Goal: Task Accomplishment & Management: Complete application form

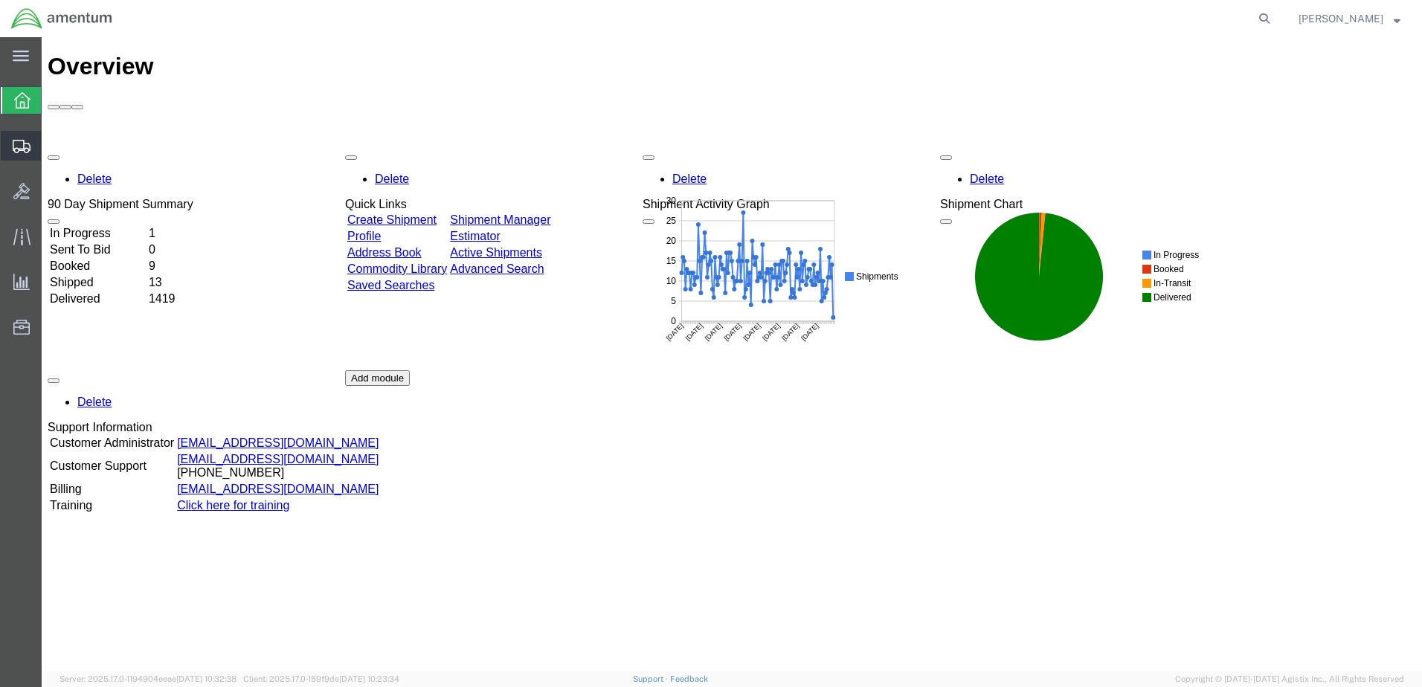
click at [0, 0] on span "Create from Template" at bounding box center [0, 0] width 0 height 0
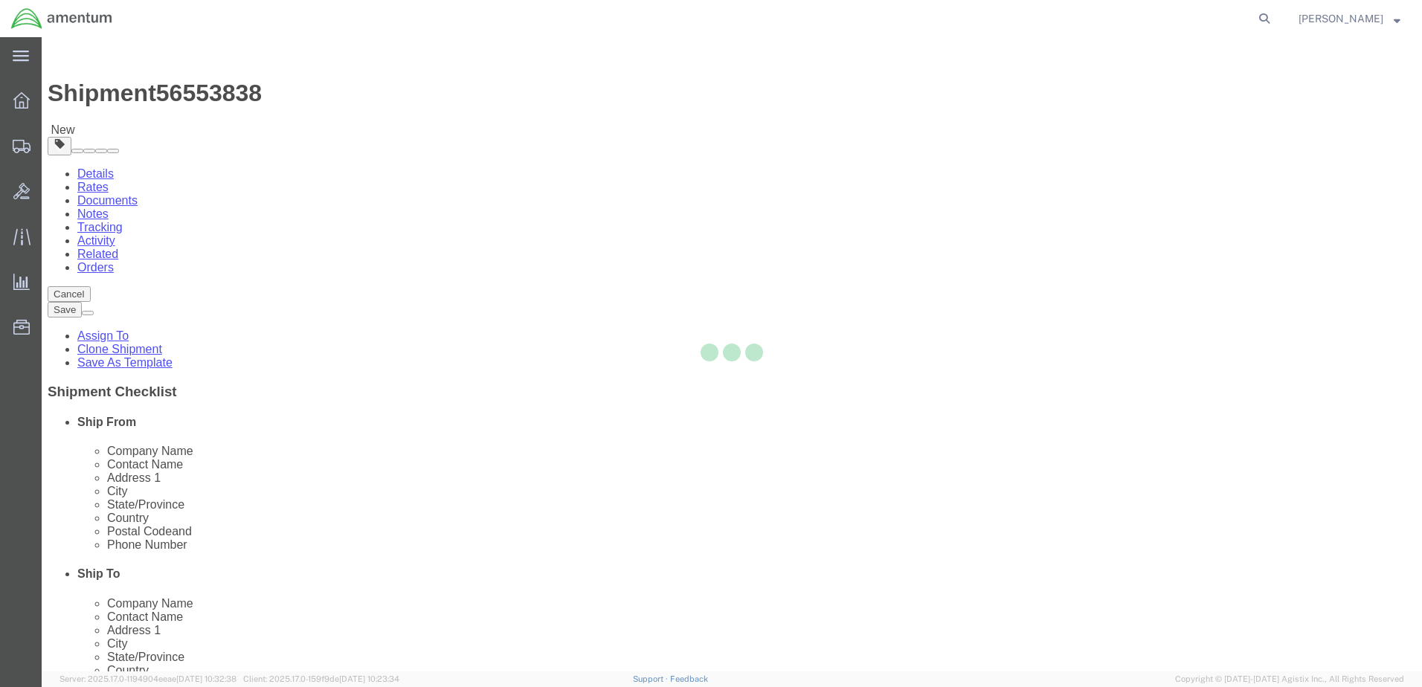
select select
select select "49831"
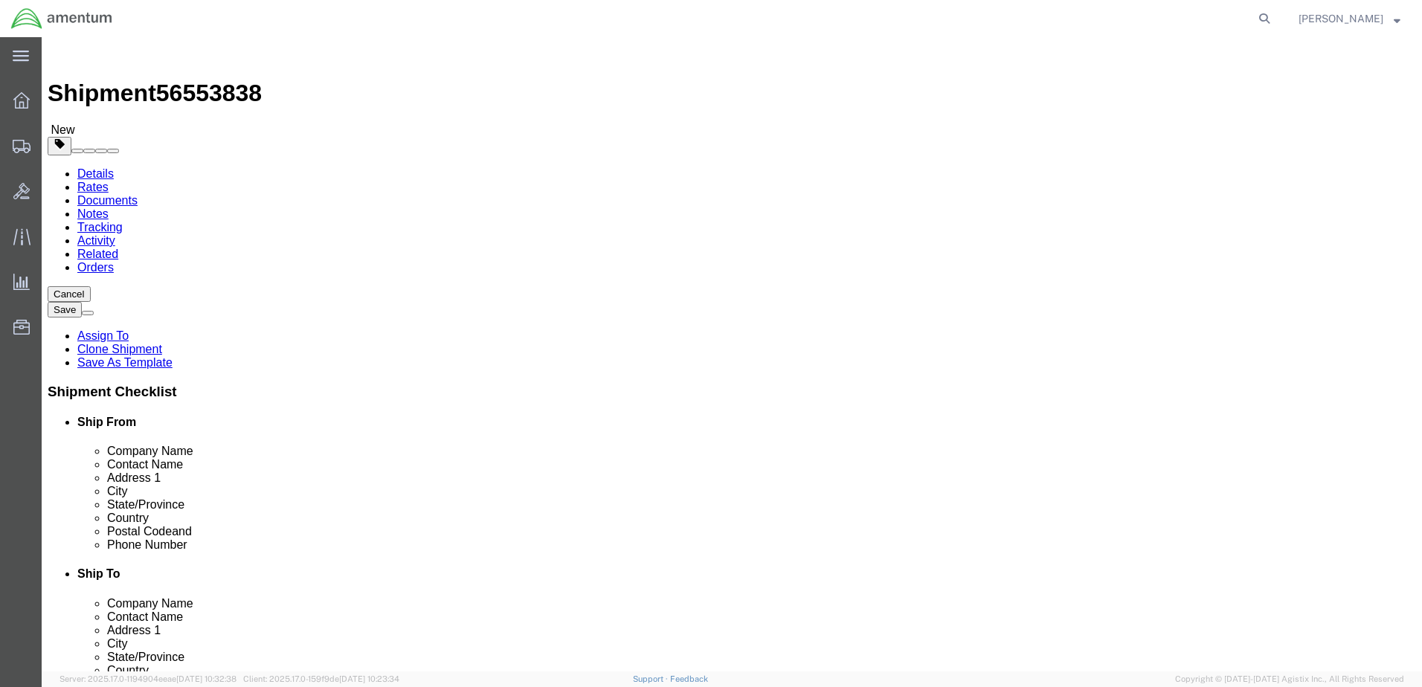
click span
select select "49831"
type input "79906"
type input "[PHONE_NUMBER]"
type input "[PERSON_NAME][EMAIL_ADDRESS][PERSON_NAME][DOMAIN_NAME]"
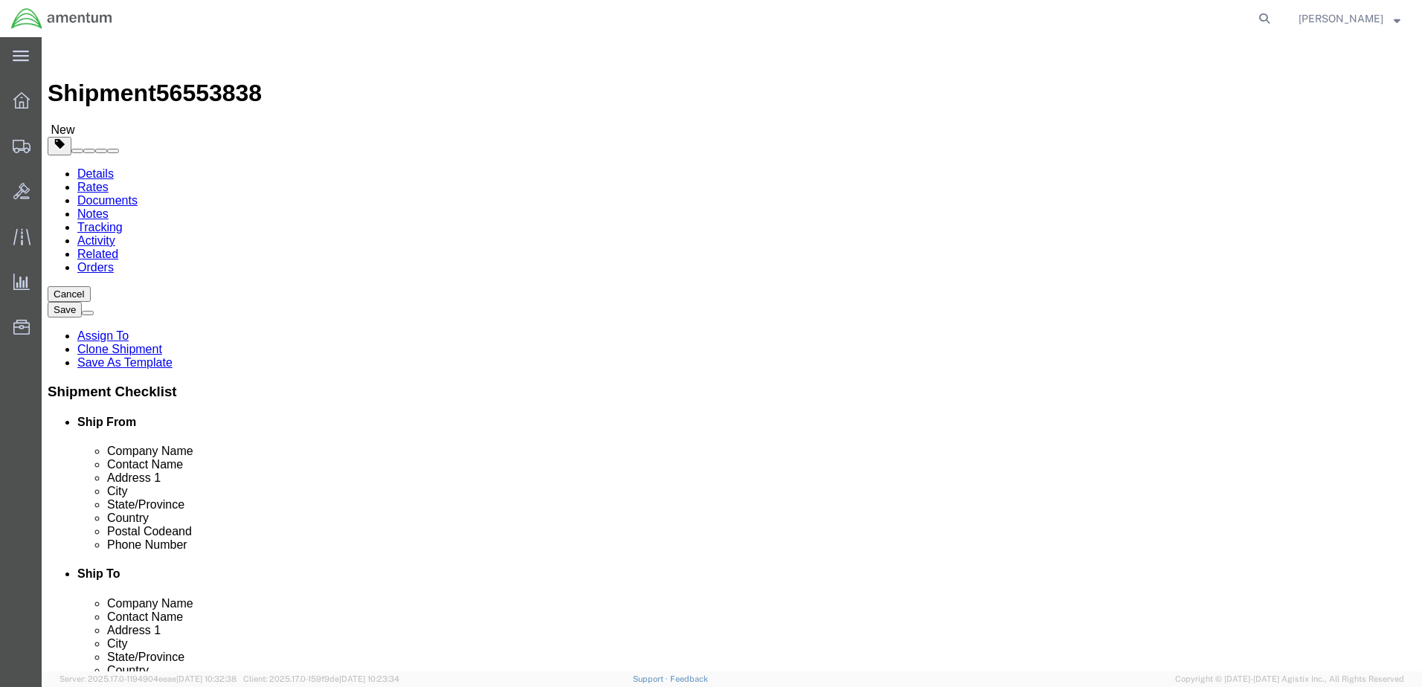
type input "75052"
type input "[PHONE_NUMBER]"
type input "[EMAIL_ADDRESS][DOMAIN_NAME]; [PERSON_NAME][DOMAIN_NAME][EMAIL_ADDRESS][PERSON_…"
drag, startPoint x: 395, startPoint y: 222, endPoint x: 166, endPoint y: 220, distance: 229.1
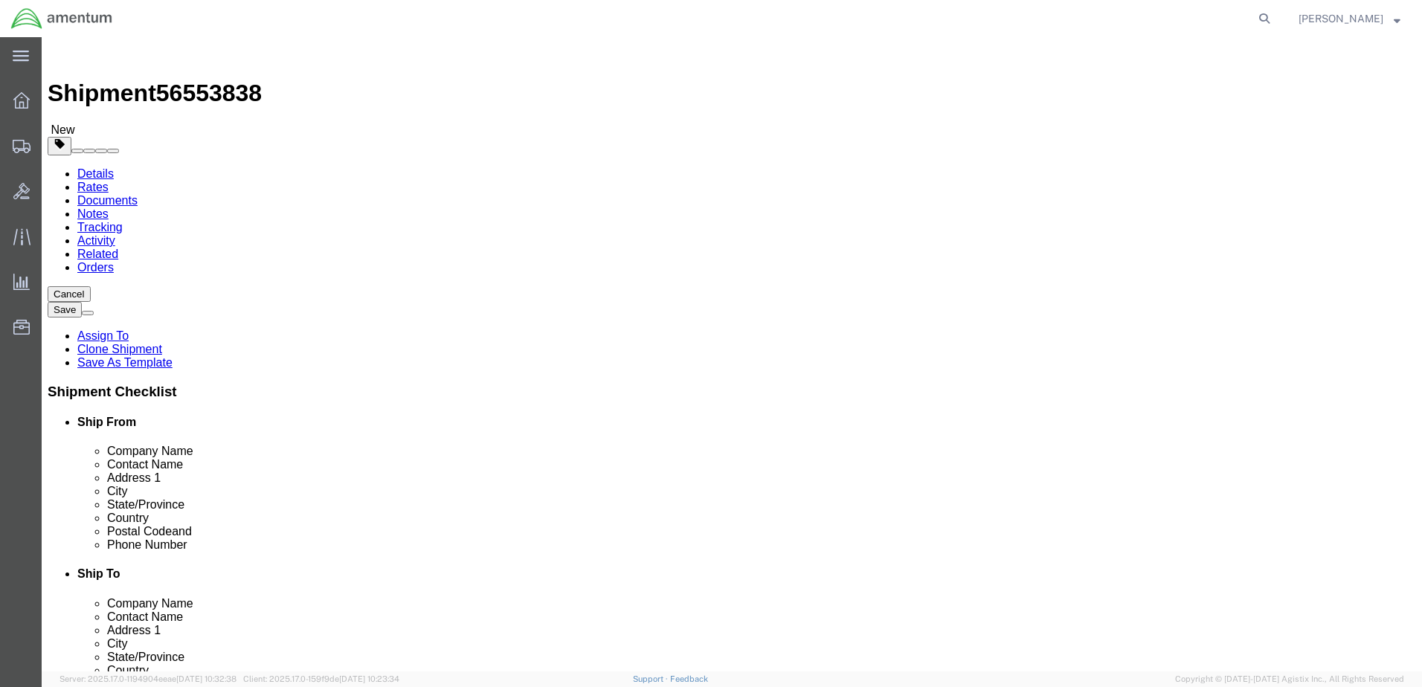
click input "text"
drag, startPoint x: 338, startPoint y: 324, endPoint x: 251, endPoint y: 320, distance: 86.4
select select "60354"
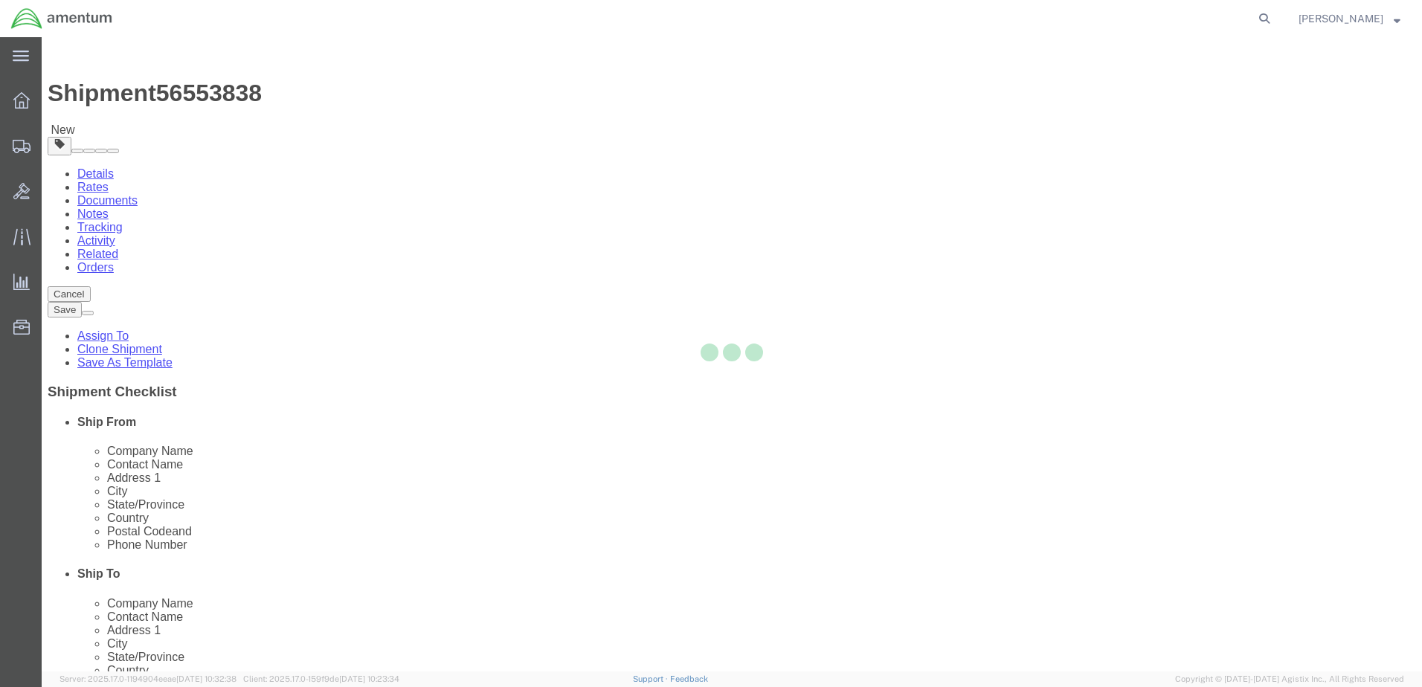
type input "201666475"
type input "76177"
type input "[PHONE_NUMBER]"
checkbox input "false"
select select "[GEOGRAPHIC_DATA]"
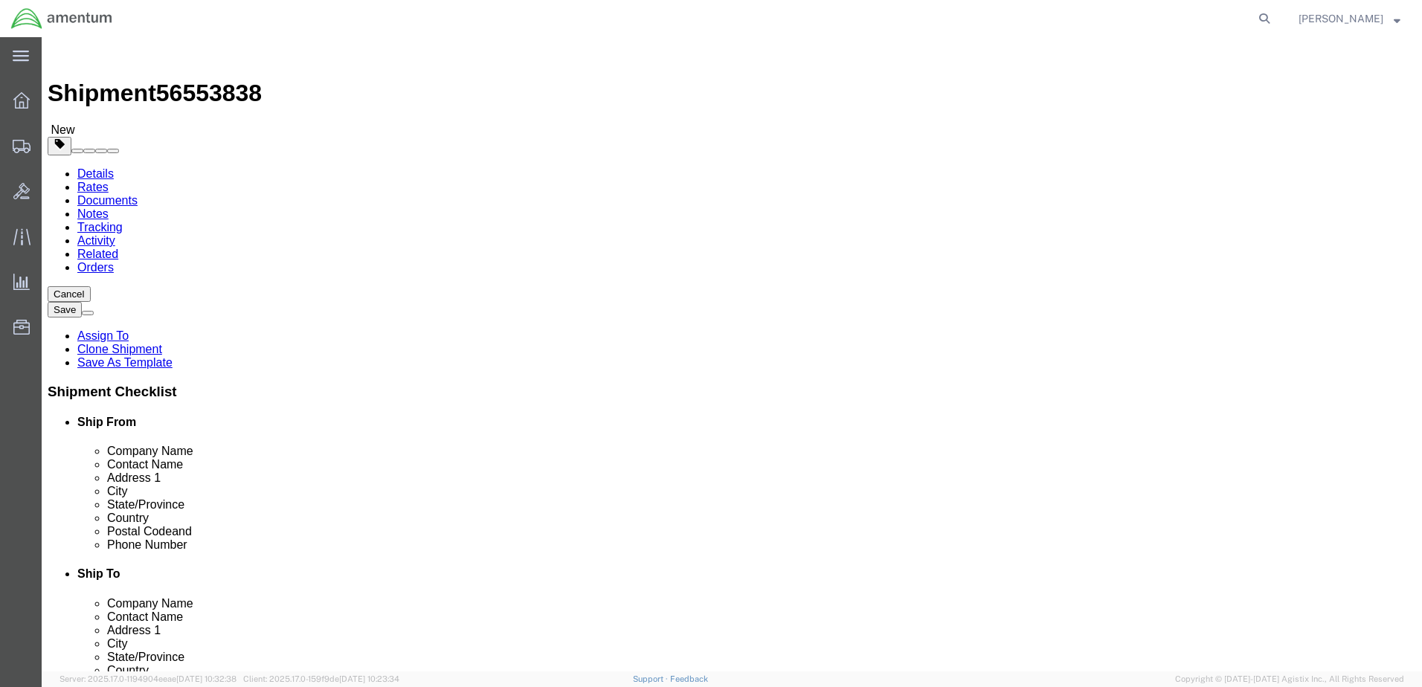
drag, startPoint x: 300, startPoint y: 280, endPoint x: 81, endPoint y: 282, distance: 219.4
click div "Company Name Airbus Helicopters, Inc."
type input "Amentum Services, Inc."
drag, startPoint x: 283, startPoint y: 248, endPoint x: 74, endPoint y: 242, distance: 209.1
click div "Company Alias 201666475"
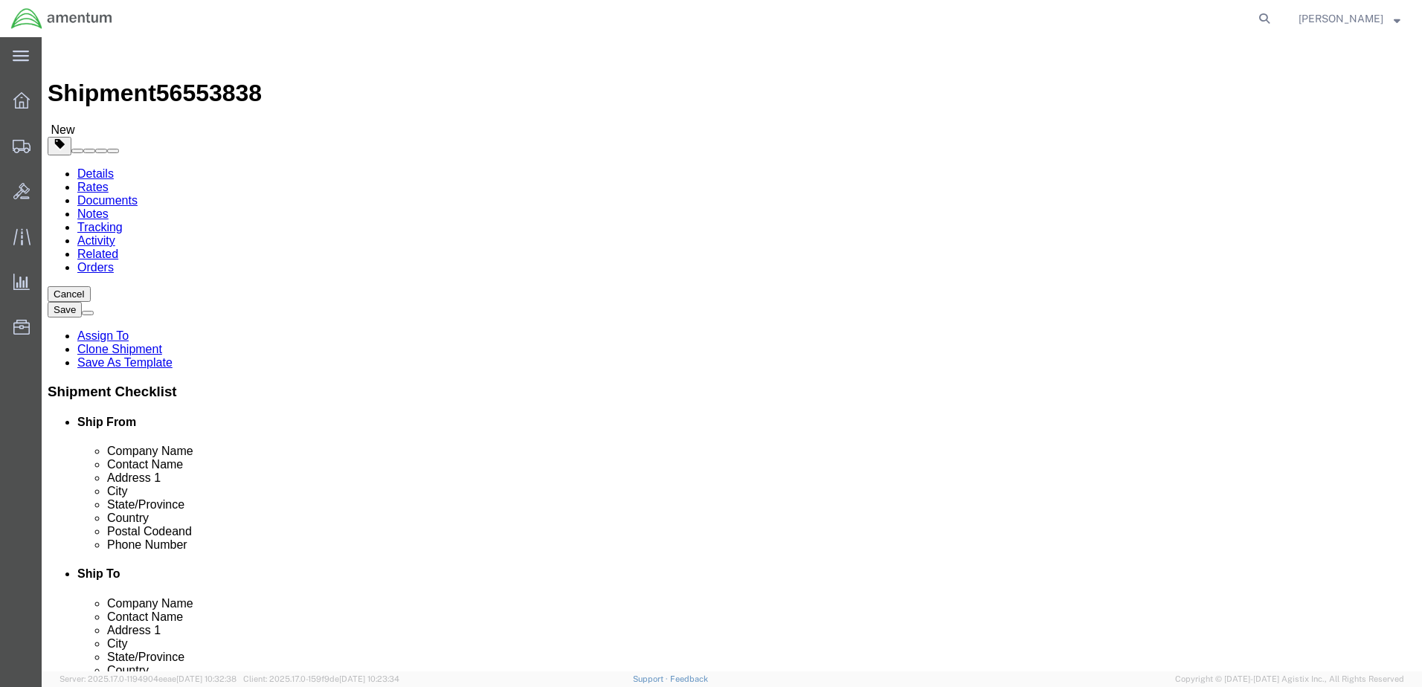
drag, startPoint x: 233, startPoint y: 217, endPoint x: 80, endPoint y: 213, distance: 153.3
drag, startPoint x: 312, startPoint y: 330, endPoint x: 99, endPoint y: 330, distance: 213.5
click div "Address [STREET_ADDRESS]"
type input "[STREET_ADDRESS]"
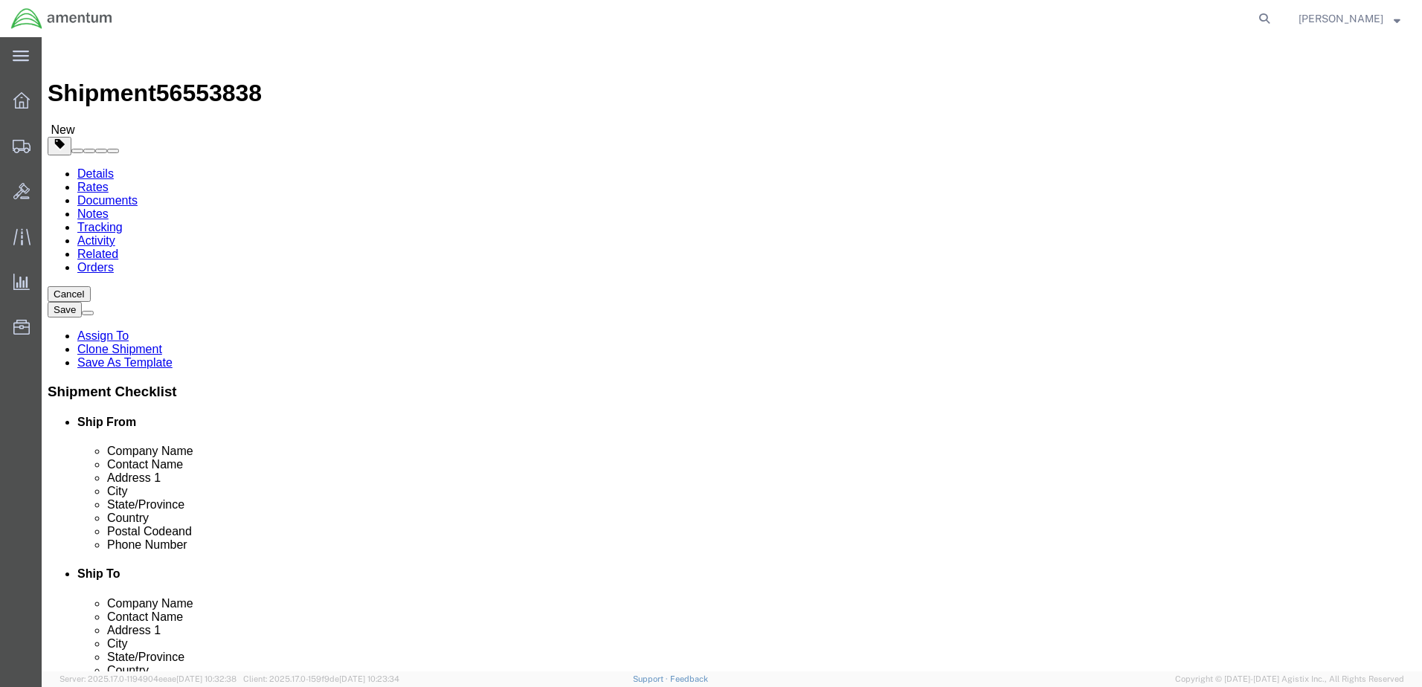
select select
drag, startPoint x: 257, startPoint y: 394, endPoint x: 84, endPoint y: 387, distance: 173.4
click div "City [GEOGRAPHIC_DATA]"
type input "[GEOGRAPHIC_DATA]"
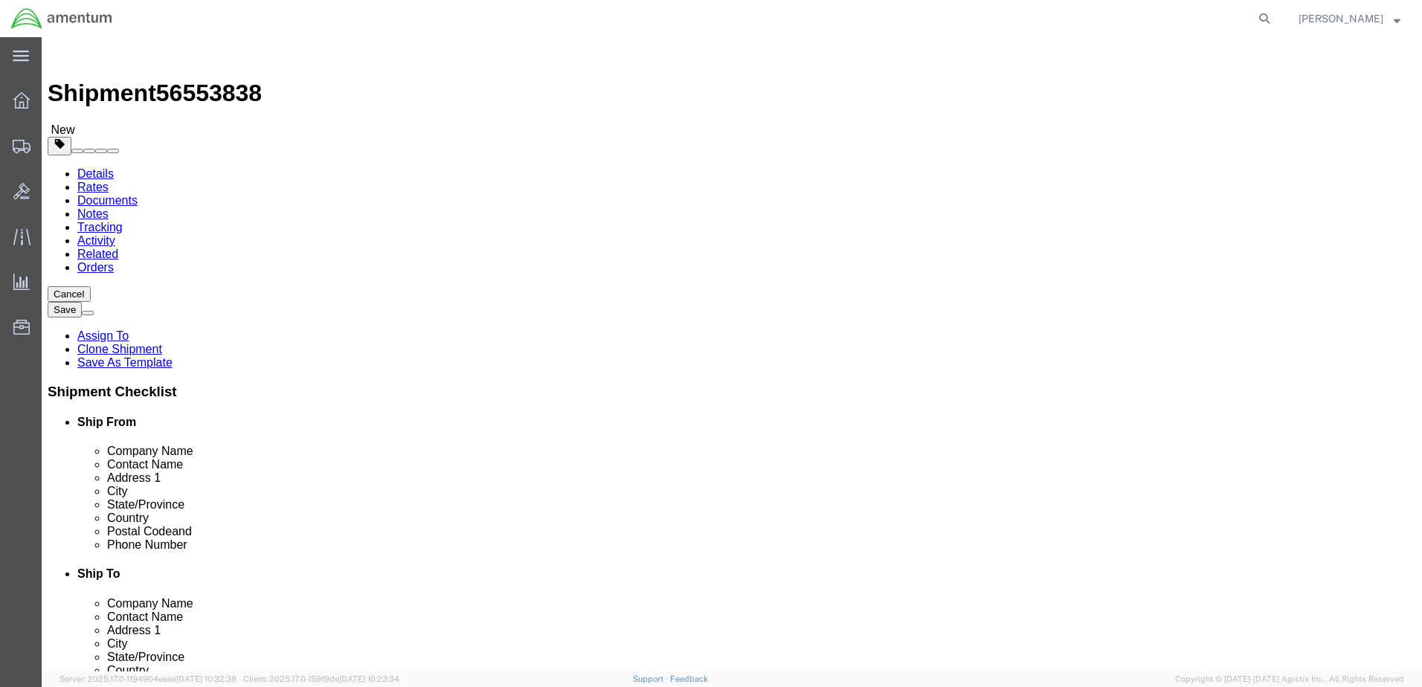
drag, startPoint x: 277, startPoint y: 426, endPoint x: 63, endPoint y: 427, distance: 213.5
drag, startPoint x: 190, startPoint y: 428, endPoint x: 123, endPoint y: 428, distance: 67.7
type input "wtu"
select select "49949"
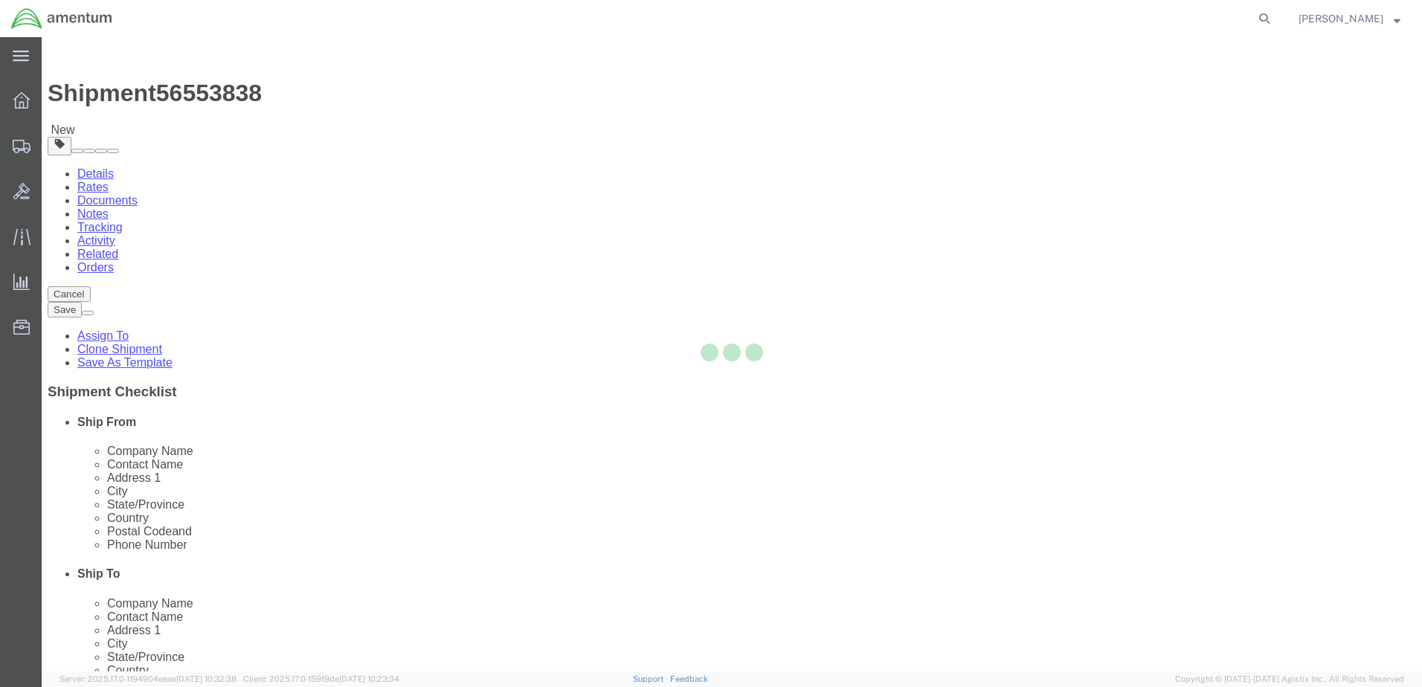
type input "85707"
type input "[PHONE_NUMBER]"
type input "[PERSON_NAME][EMAIL_ADDRESS][PERSON_NAME][DOMAIN_NAME]"
checkbox input "true"
select select "AZ"
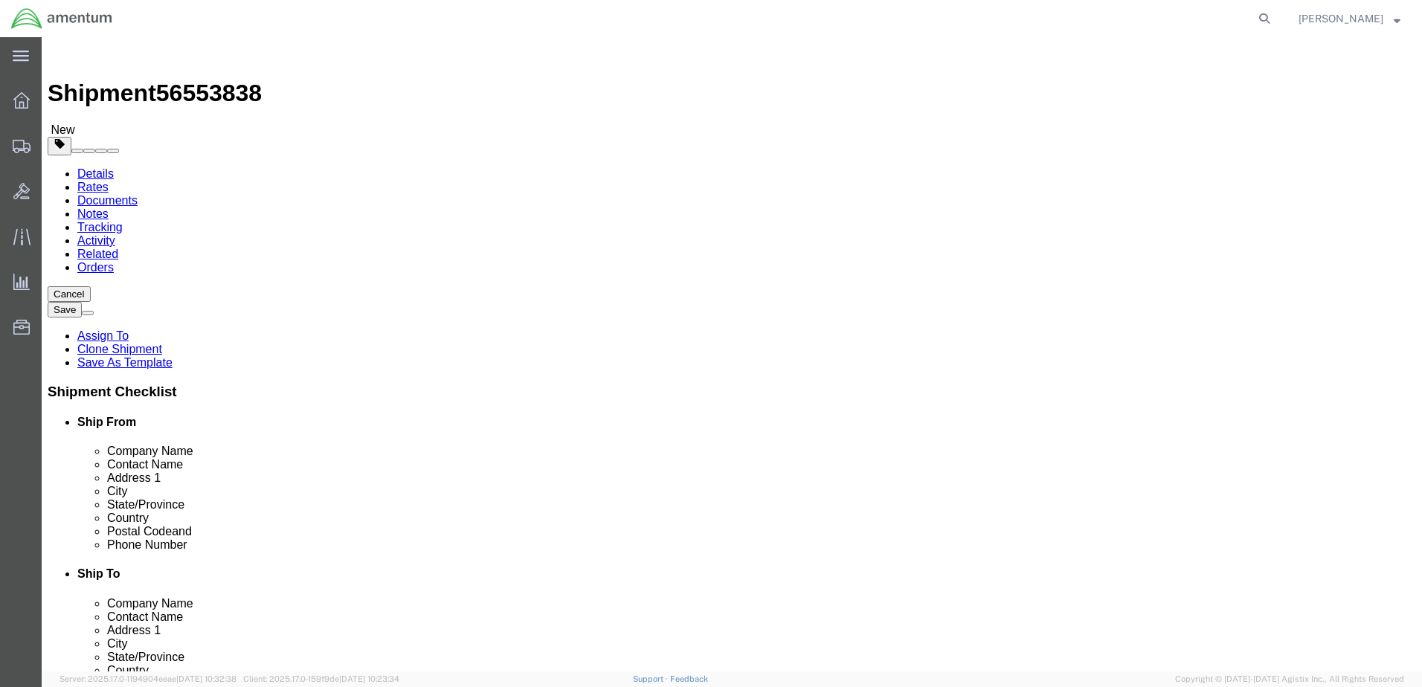
drag, startPoint x: 364, startPoint y: 535, endPoint x: 140, endPoint y: 528, distance: 224.0
click div "Email [PERSON_NAME][EMAIL_ADDRESS][PERSON_NAME][DOMAIN_NAME]"
checkbox input "false"
paste input "[PERSON_NAME][EMAIL_ADDRESS][PERSON_NAME][DOMAIN_NAME]"
click input "[PERSON_NAME][EMAIL_ADDRESS][PERSON_NAME][DOMAIN_NAME]"
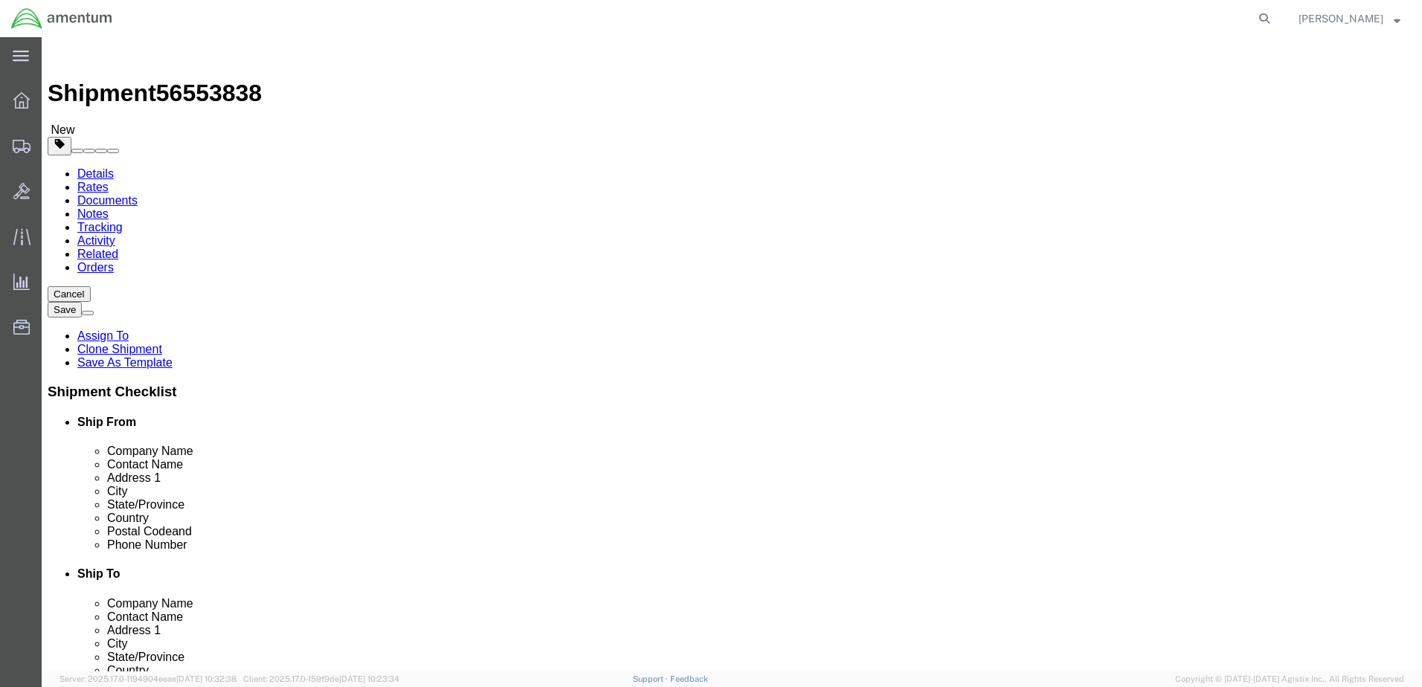
click input "[PERSON_NAME][EMAIL_ADDRESS][PERSON_NAME][DOMAIN_NAME]"
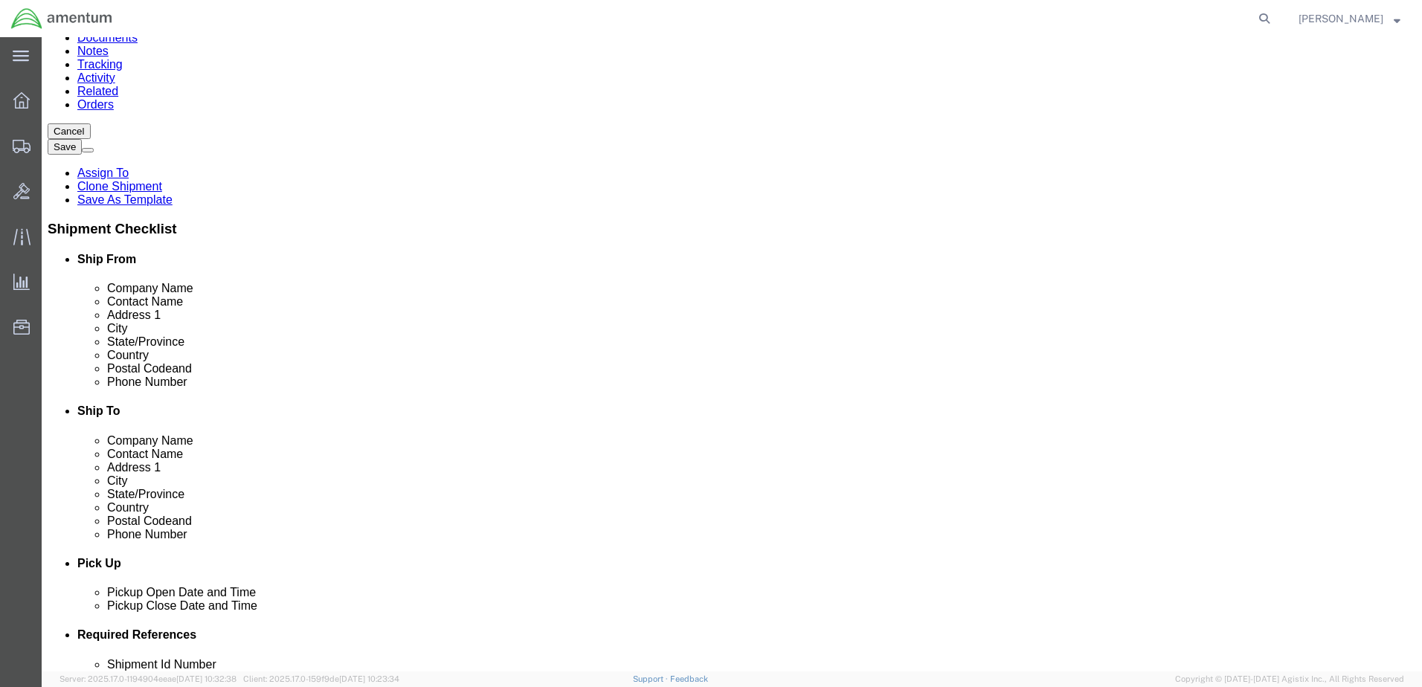
scroll to position [372, 0]
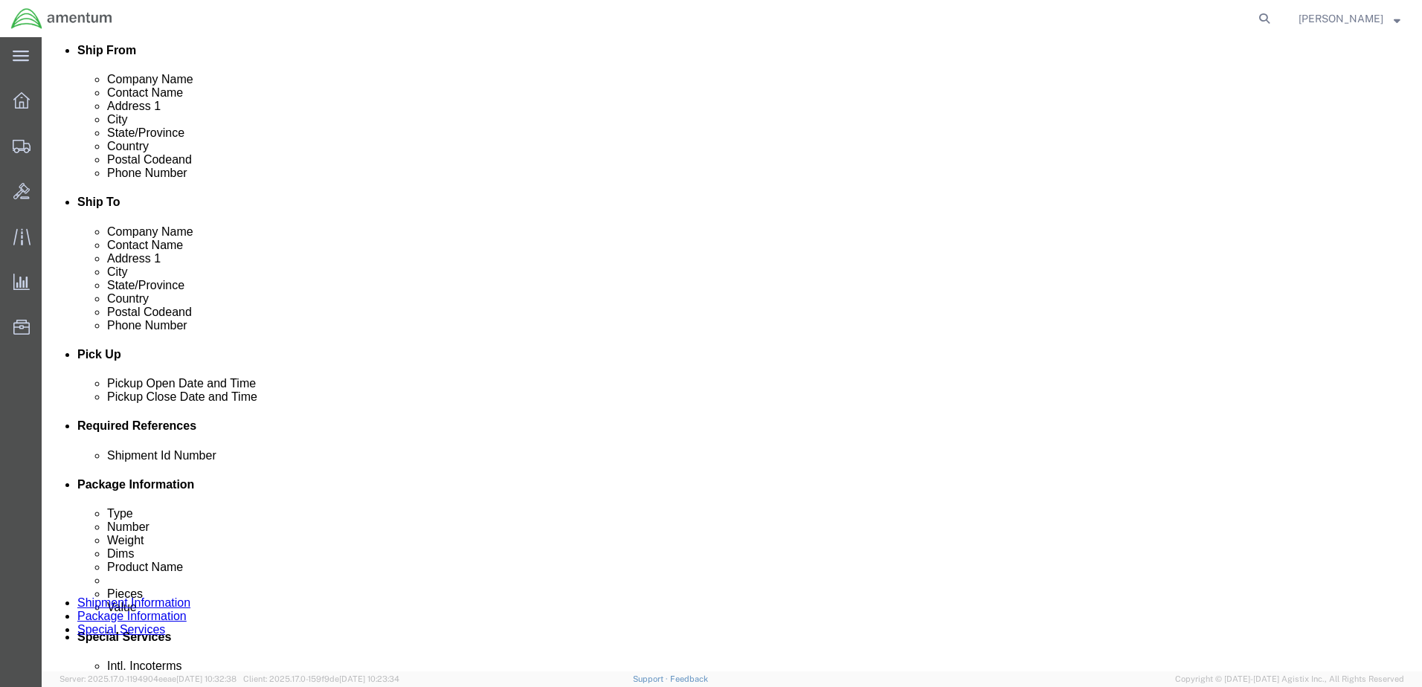
type input "[PERSON_NAME][EMAIL_ADDRESS][PERSON_NAME][DOMAIN_NAME]"
checkbox input "true"
drag, startPoint x: 304, startPoint y: 541, endPoint x: 89, endPoint y: 521, distance: 216.6
click div "Select Account Type Activity ID Airline Appointment Number ASN Batch Request # …"
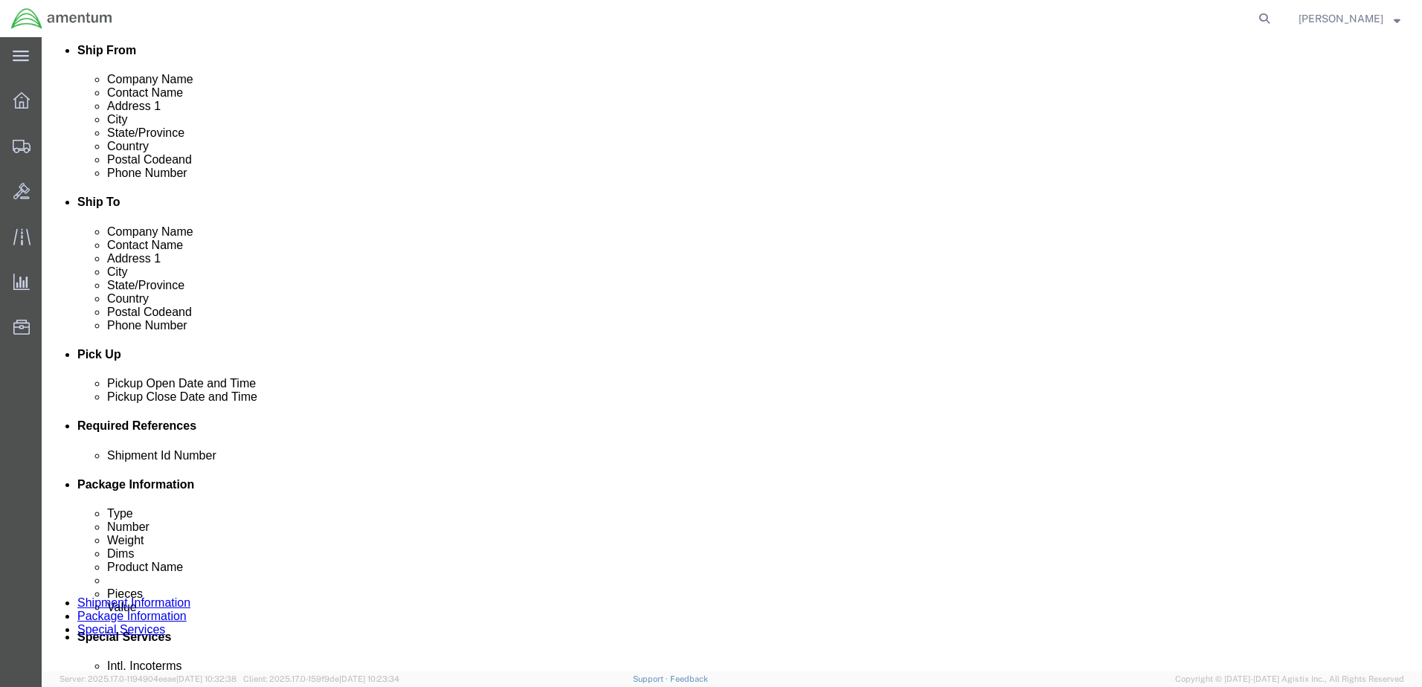
drag, startPoint x: 895, startPoint y: 538, endPoint x: 1084, endPoint y: 539, distance: 188.9
click div "Please fix the following errors Ship From Location Location [GEOGRAPHIC_DATA], …"
click input "6118.02.03.2219.000.NLS.0000"
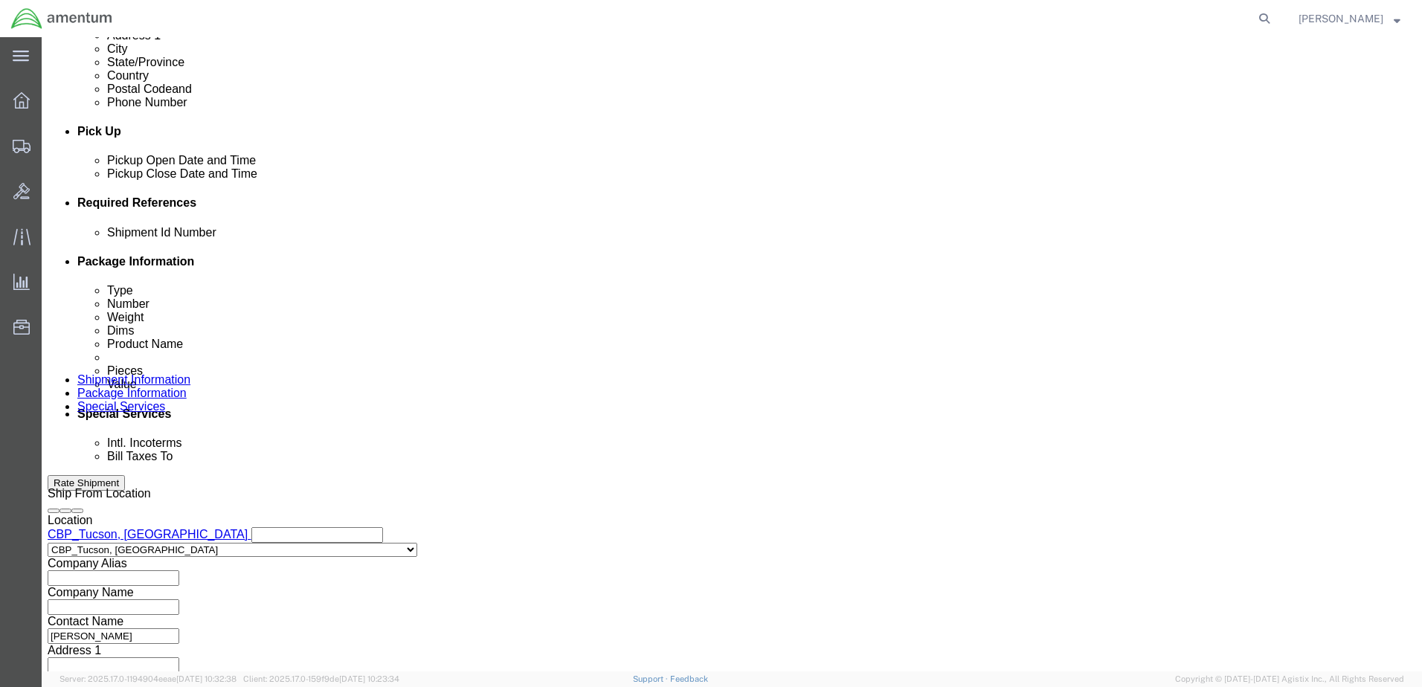
scroll to position [446, 0]
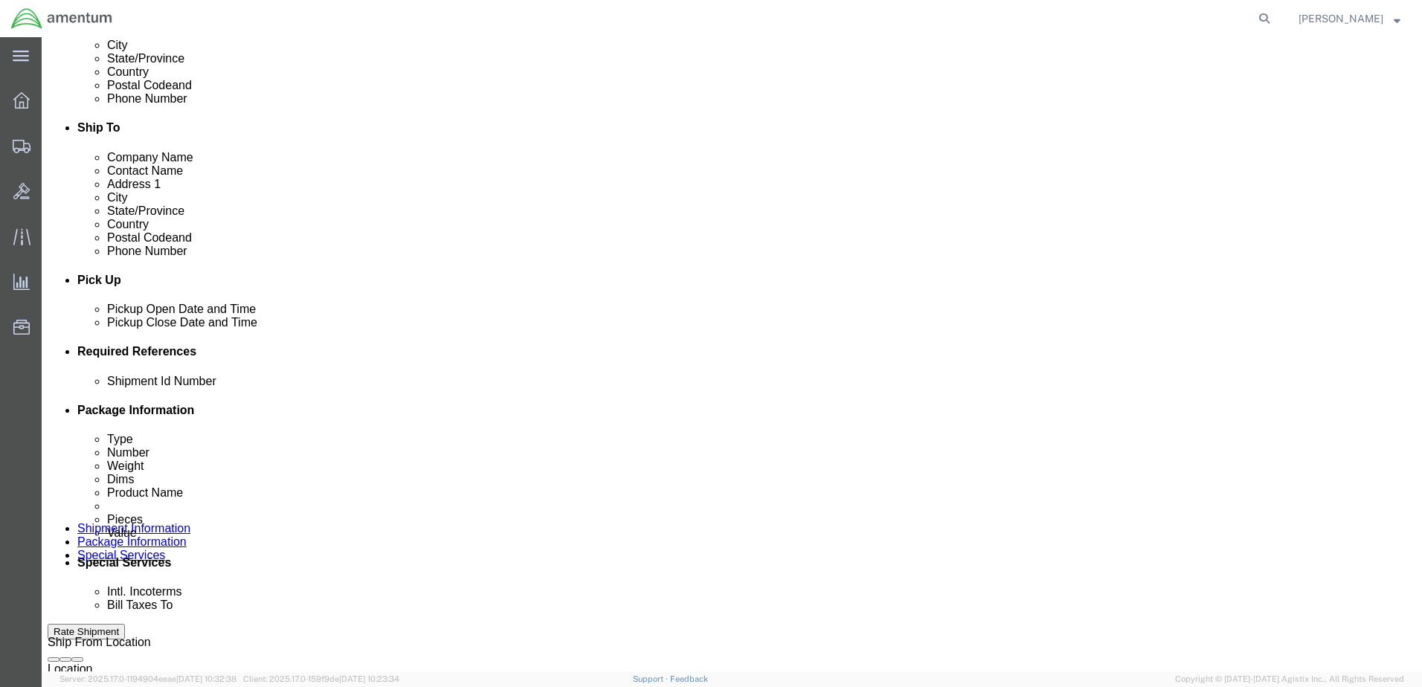
click input "6118.02.03.2219.000.WTU.0000"
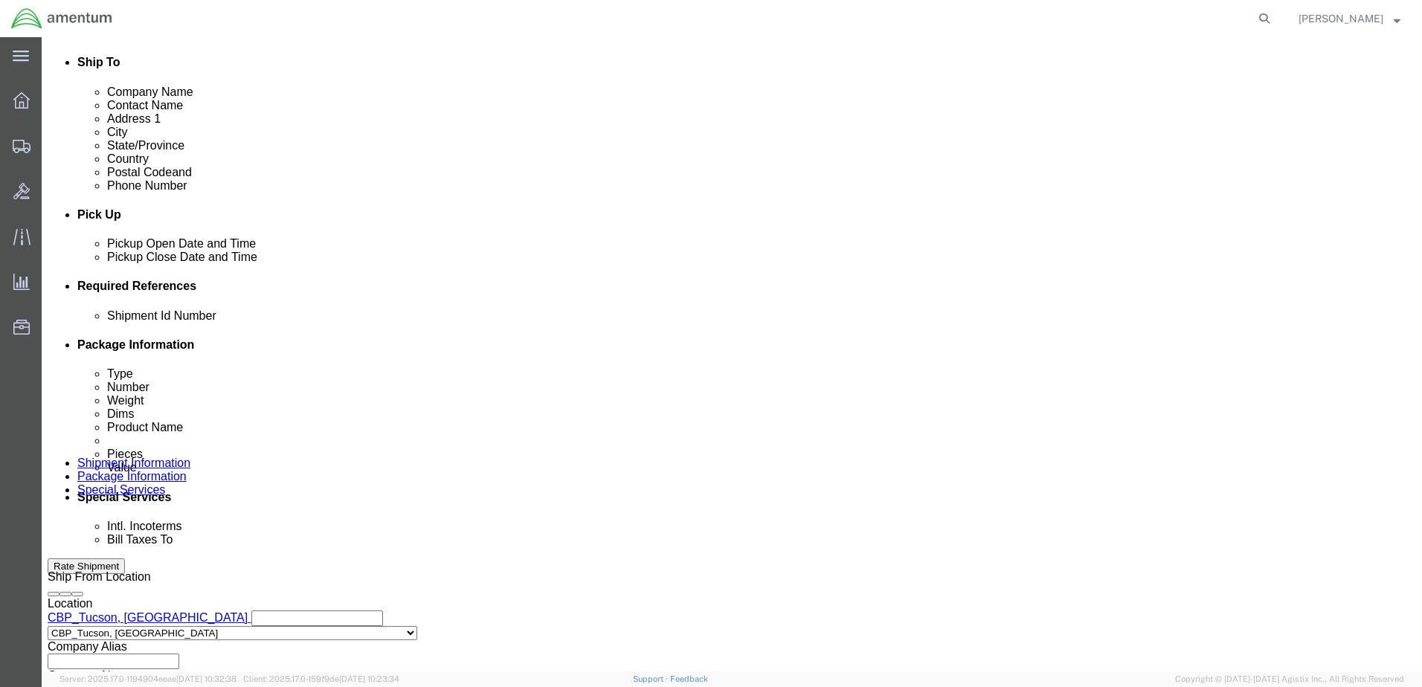
scroll to position [297, 0]
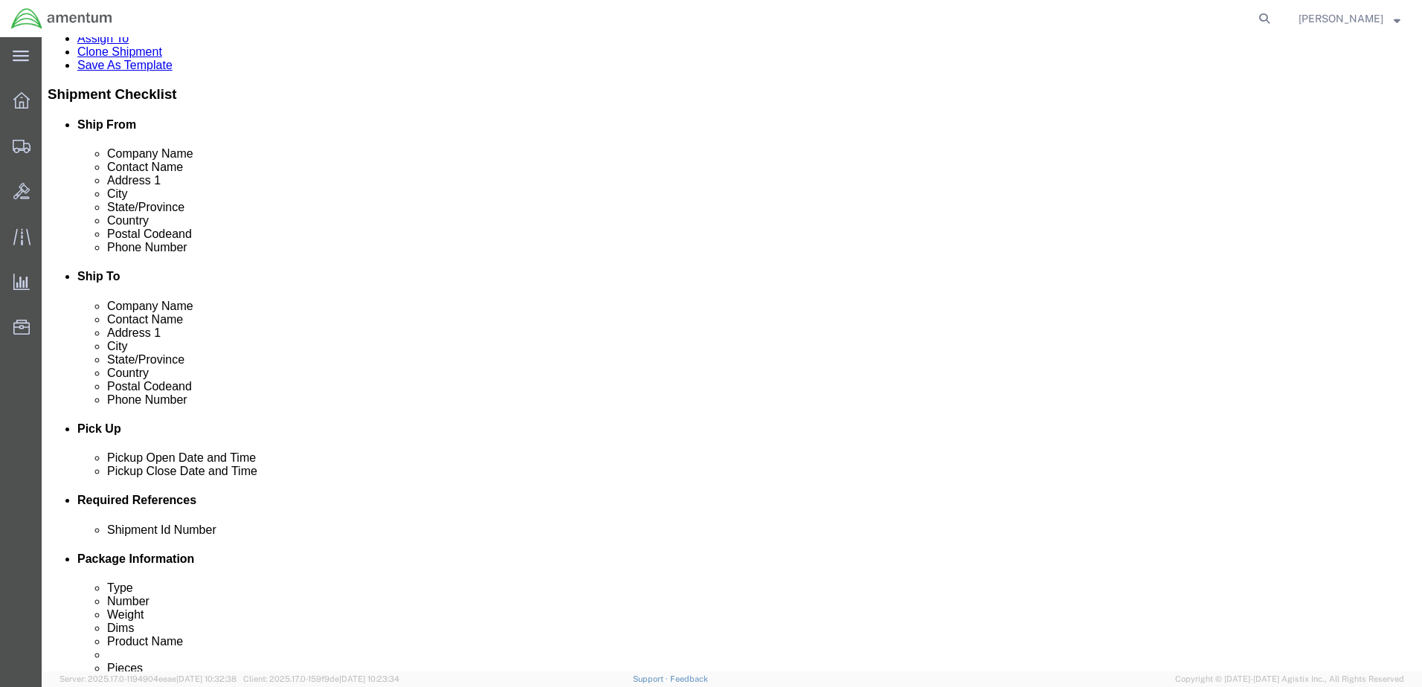
type input "6118.03.03.2219.000.WTU.0000"
click link "Save As Template"
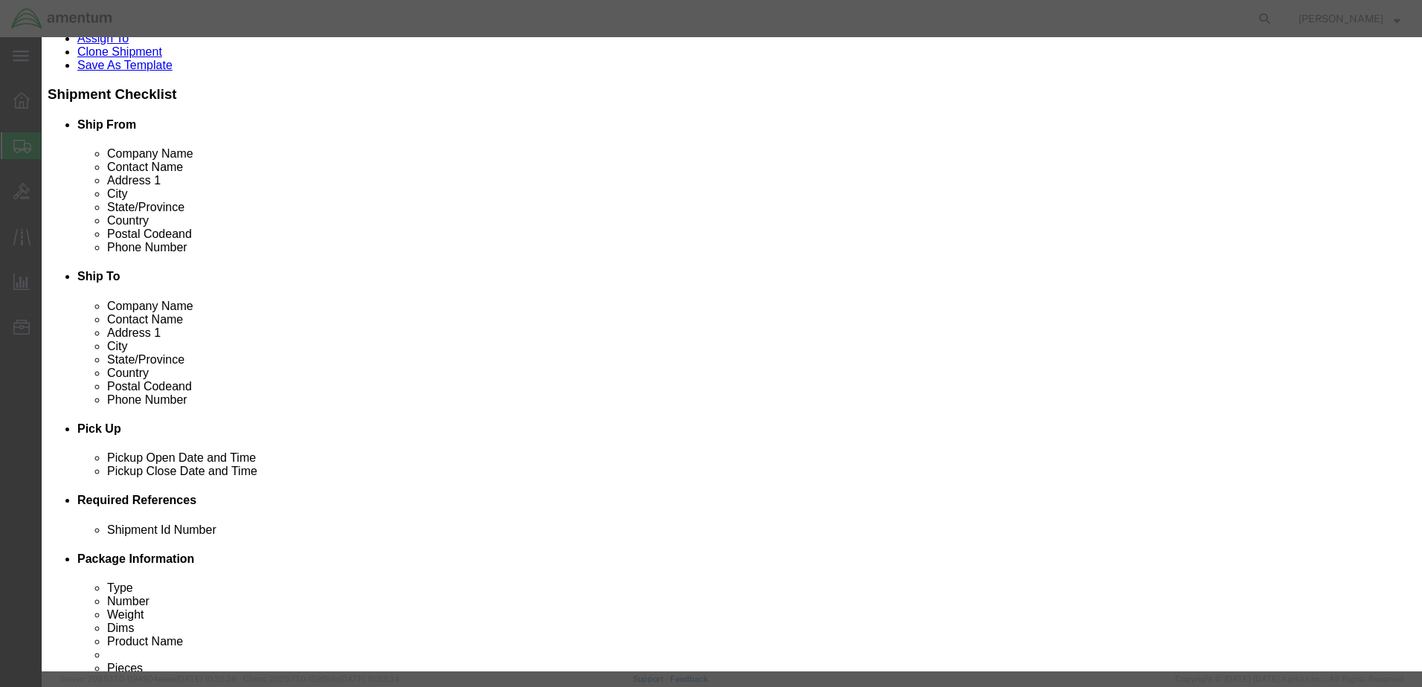
click input "text"
type input "AIRBUS"
click button "Save"
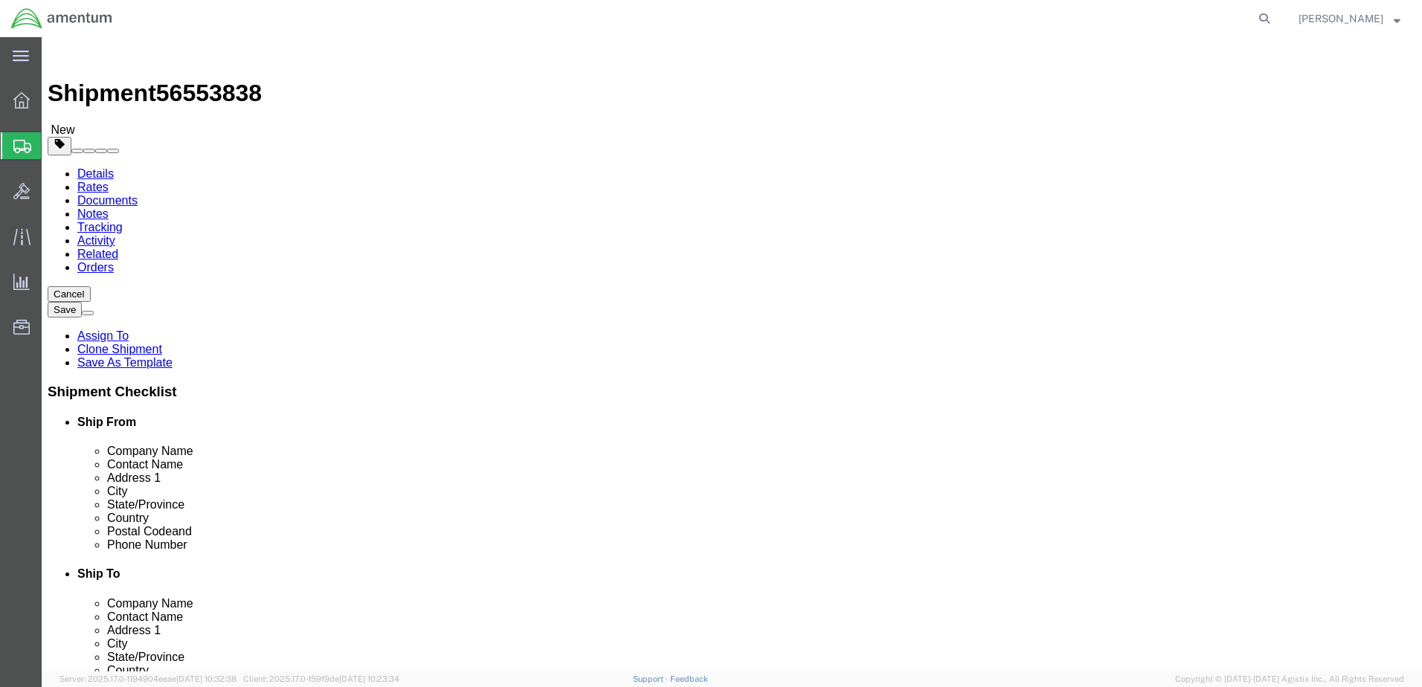
click at [0, 0] on span "Create Shipment" at bounding box center [0, 0] width 0 height 0
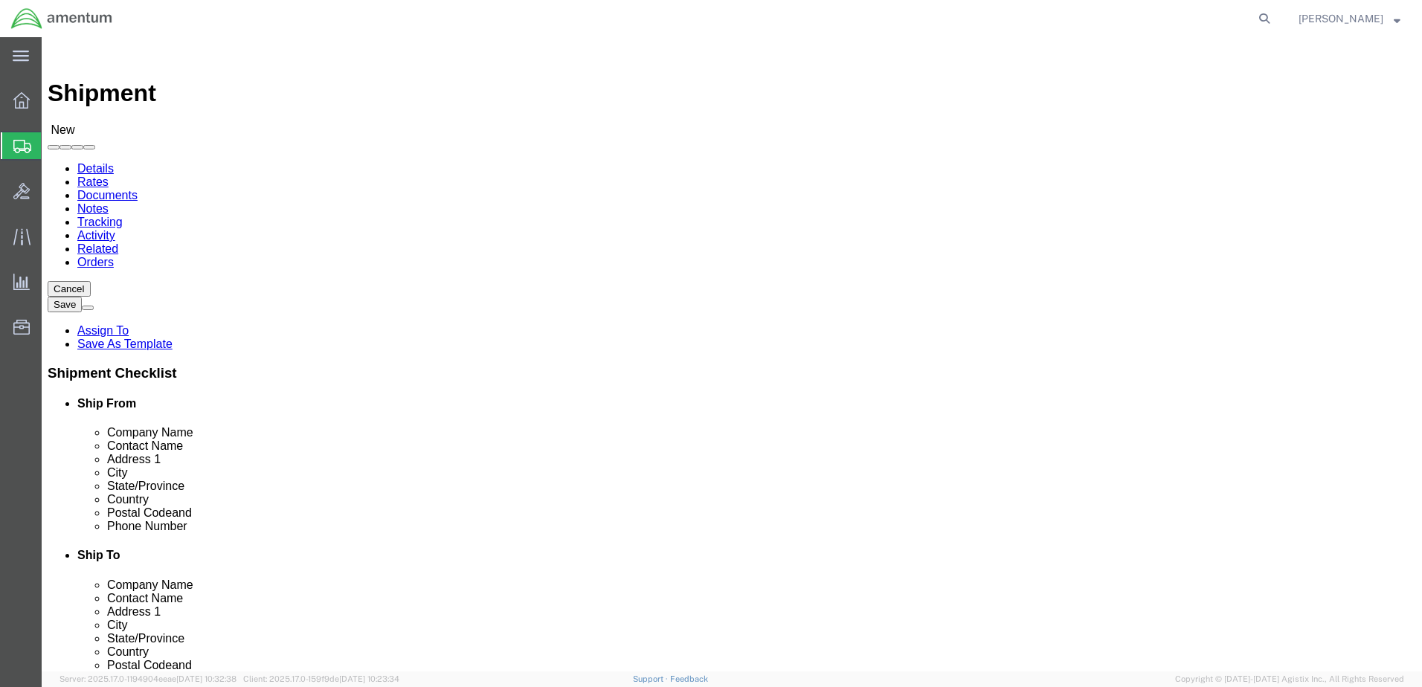
click at [0, 0] on span "Shipment Manager" at bounding box center [0, 0] width 0 height 0
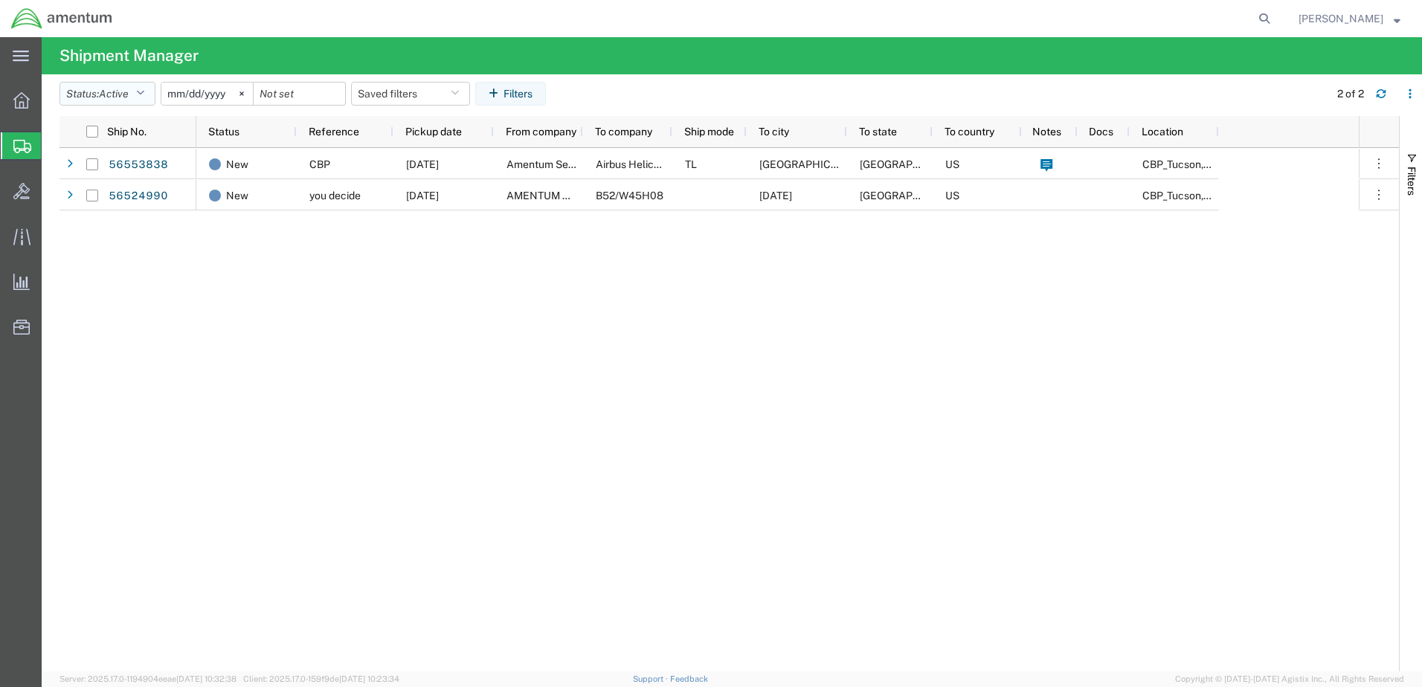
click at [143, 92] on icon "button" at bounding box center [140, 94] width 8 height 10
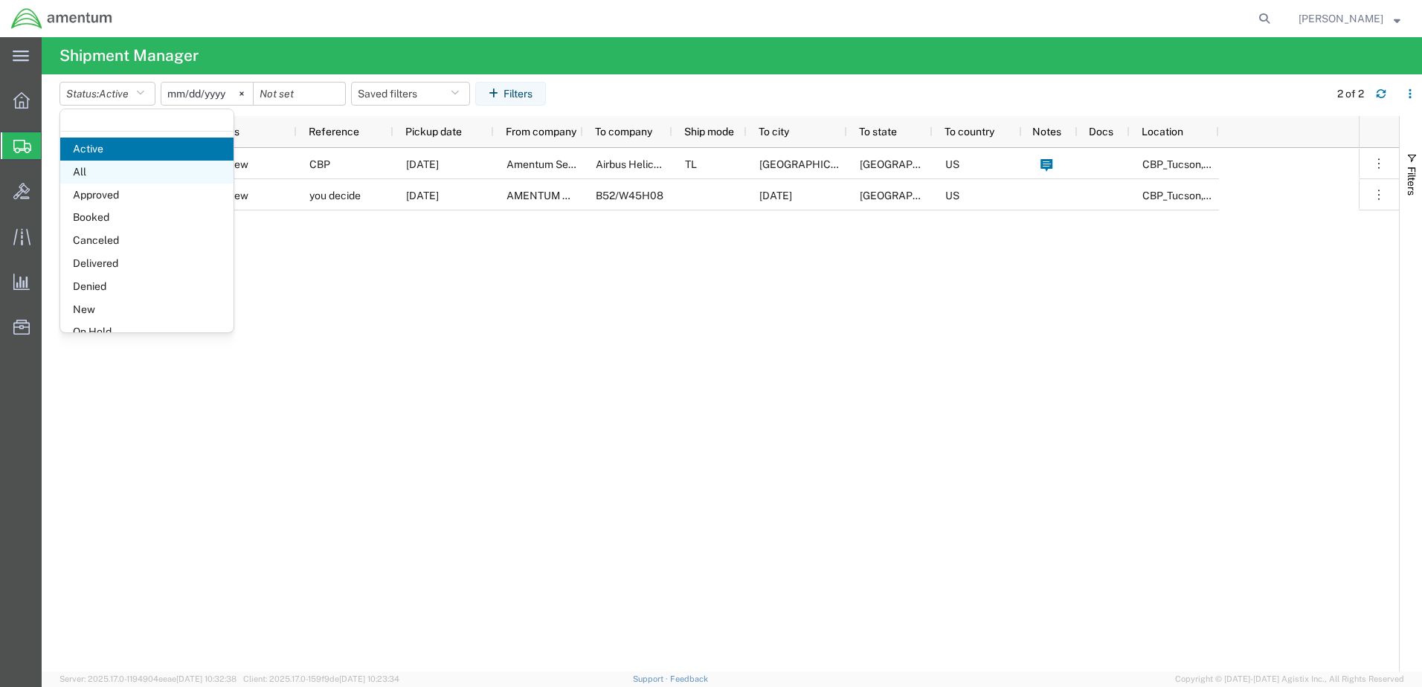
click at [80, 171] on span "All" at bounding box center [146, 172] width 173 height 23
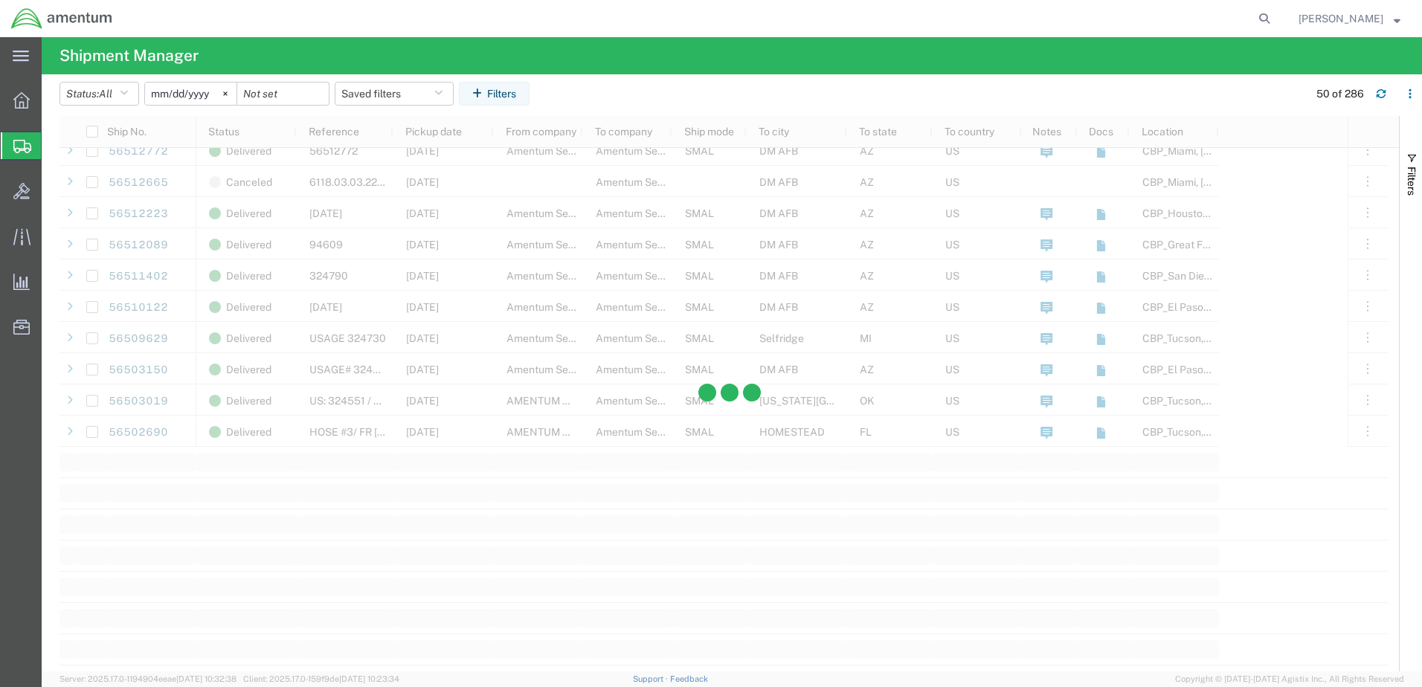
scroll to position [1264, 0]
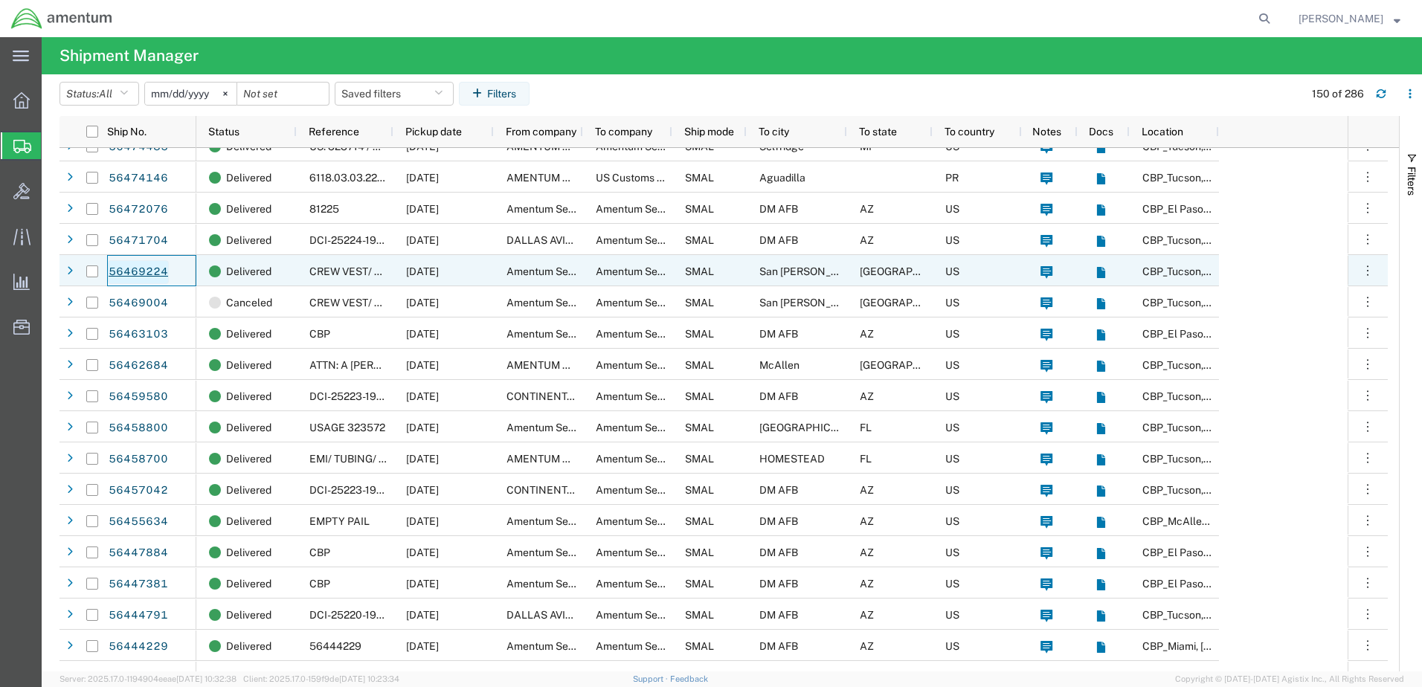
click at [138, 272] on link "56469224" at bounding box center [138, 272] width 61 height 24
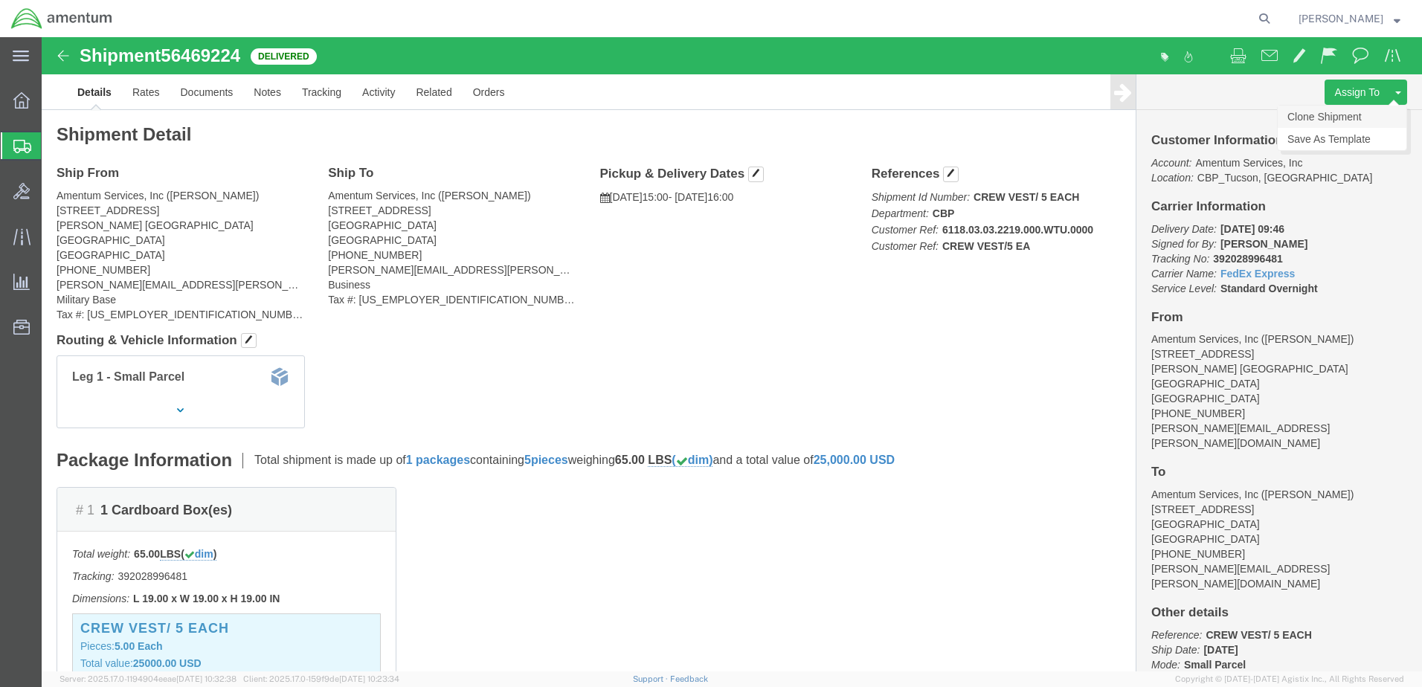
click link "Clone Shipment"
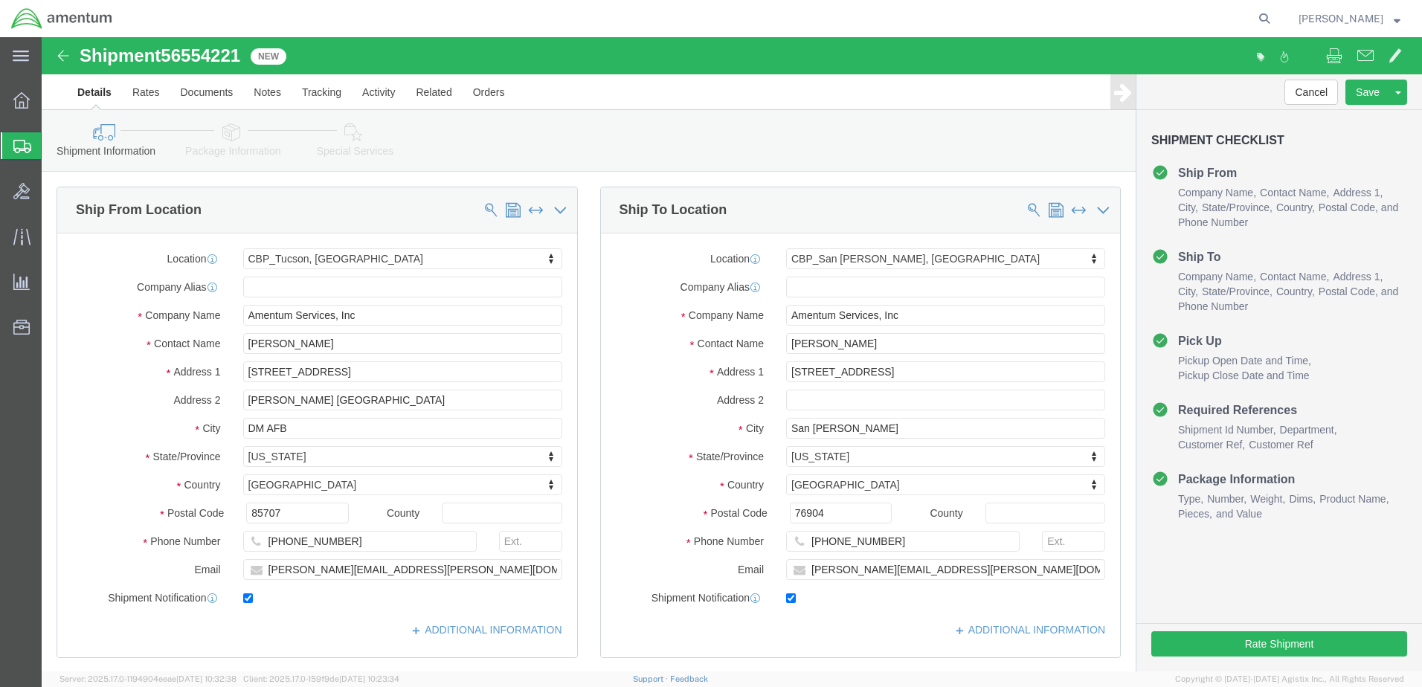
select select "49949"
select select "49914"
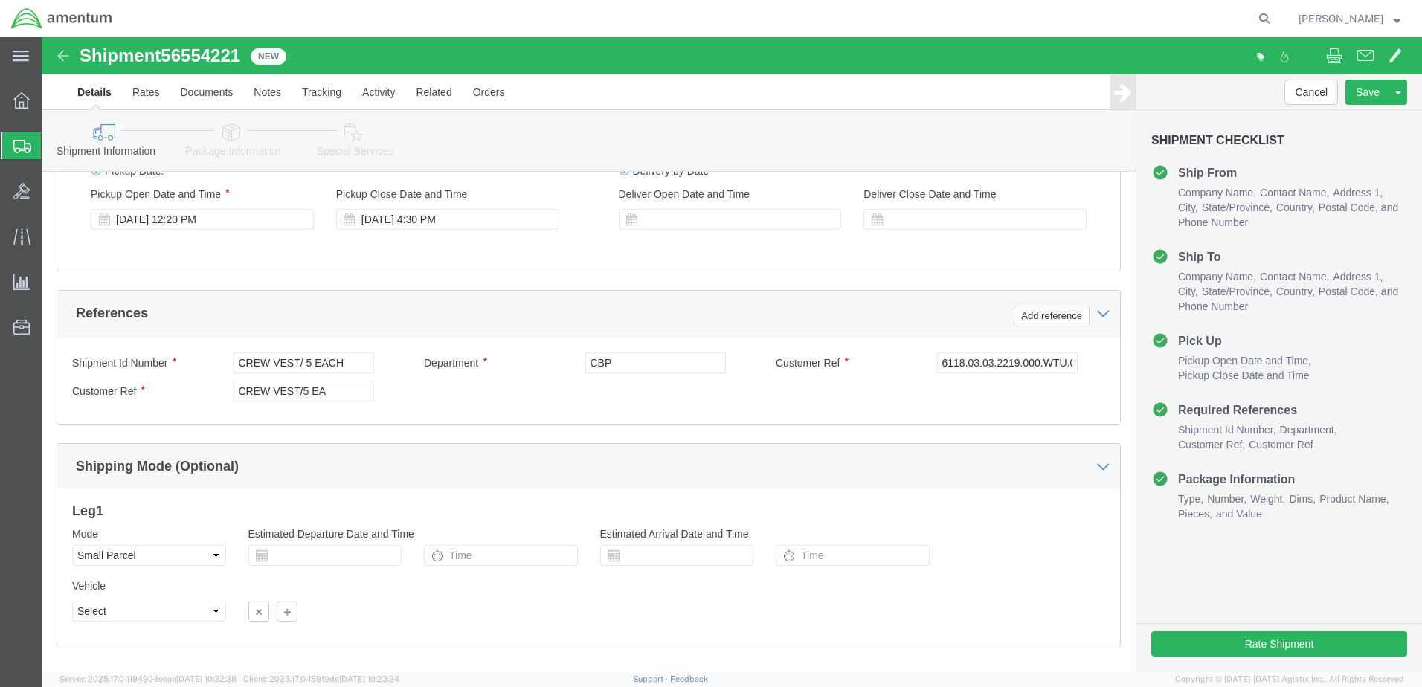
scroll to position [595, 0]
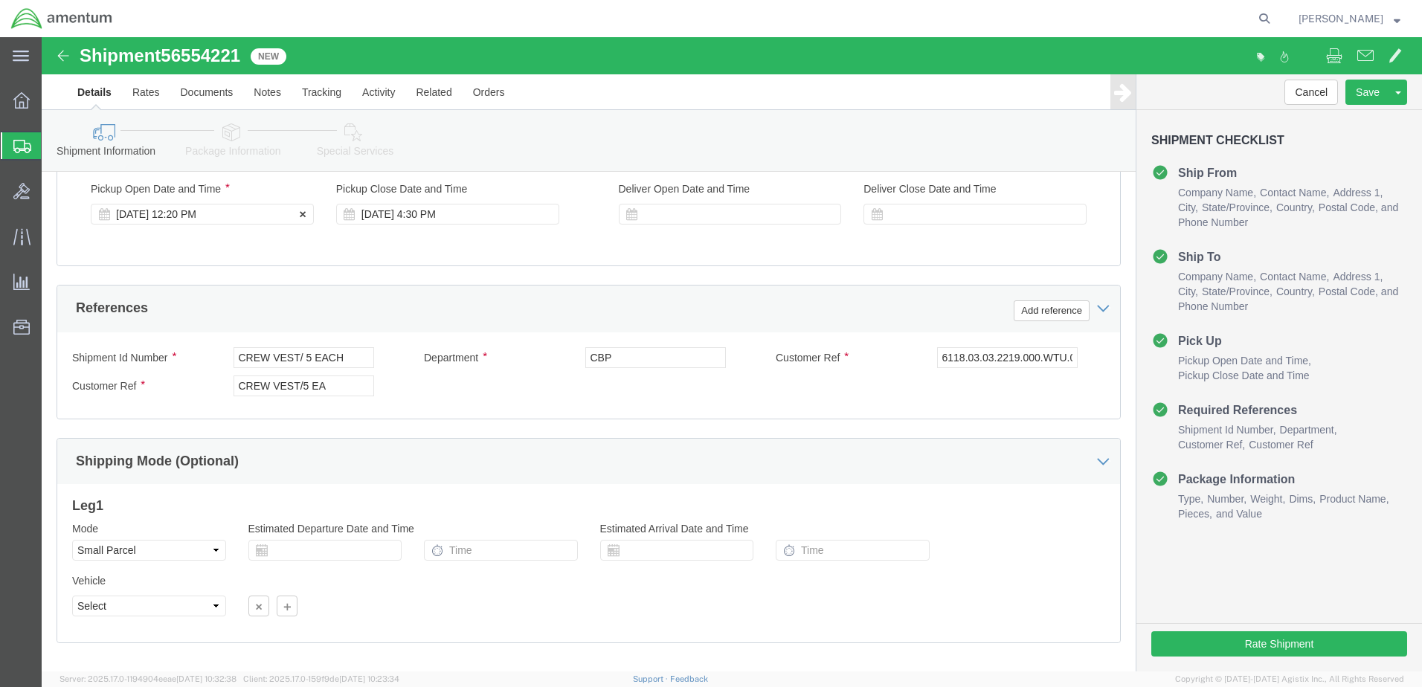
click div "[DATE] 12:20 PM"
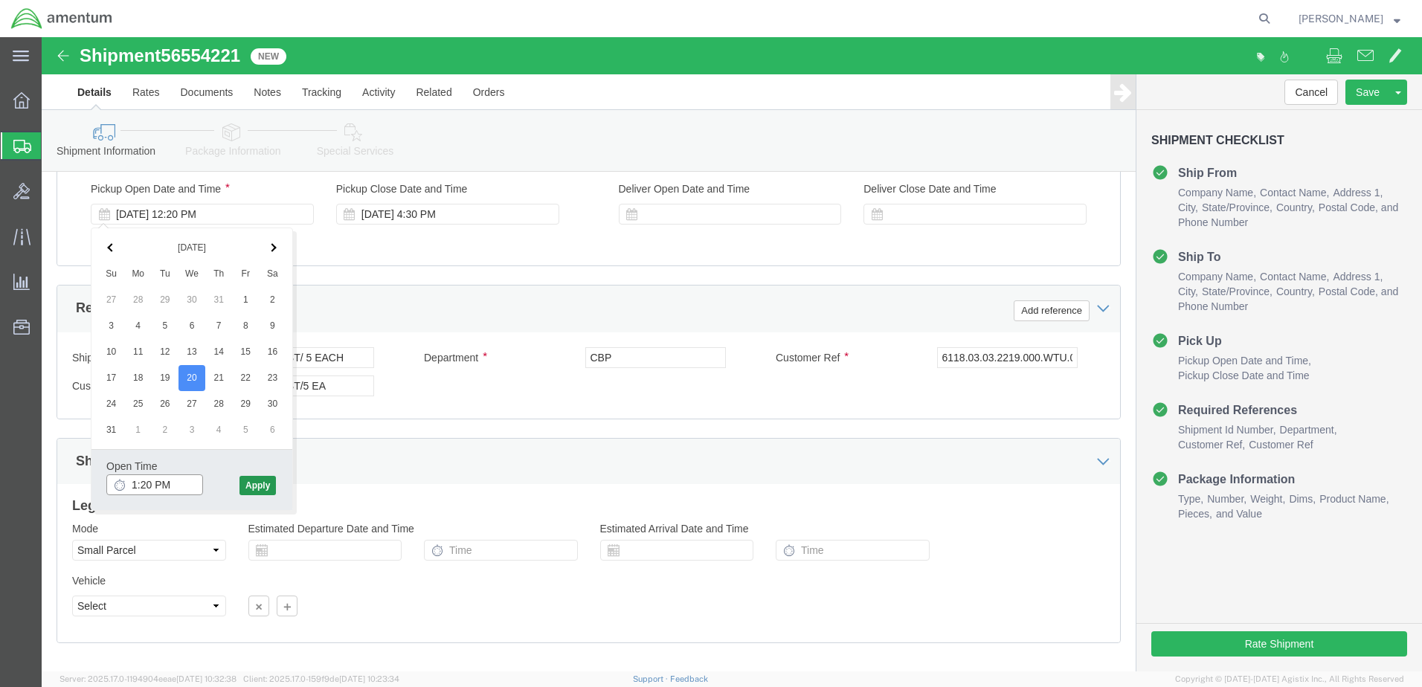
type input "1:20 PM"
click button "Apply"
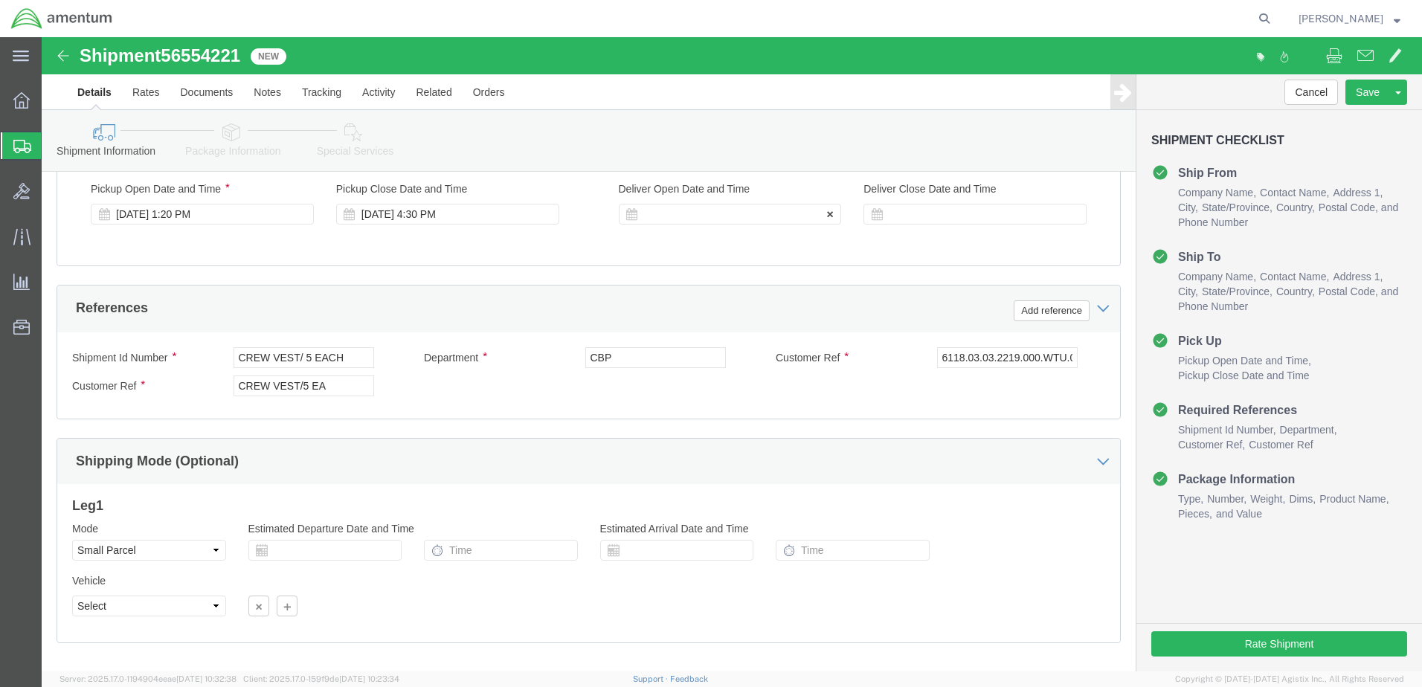
click div
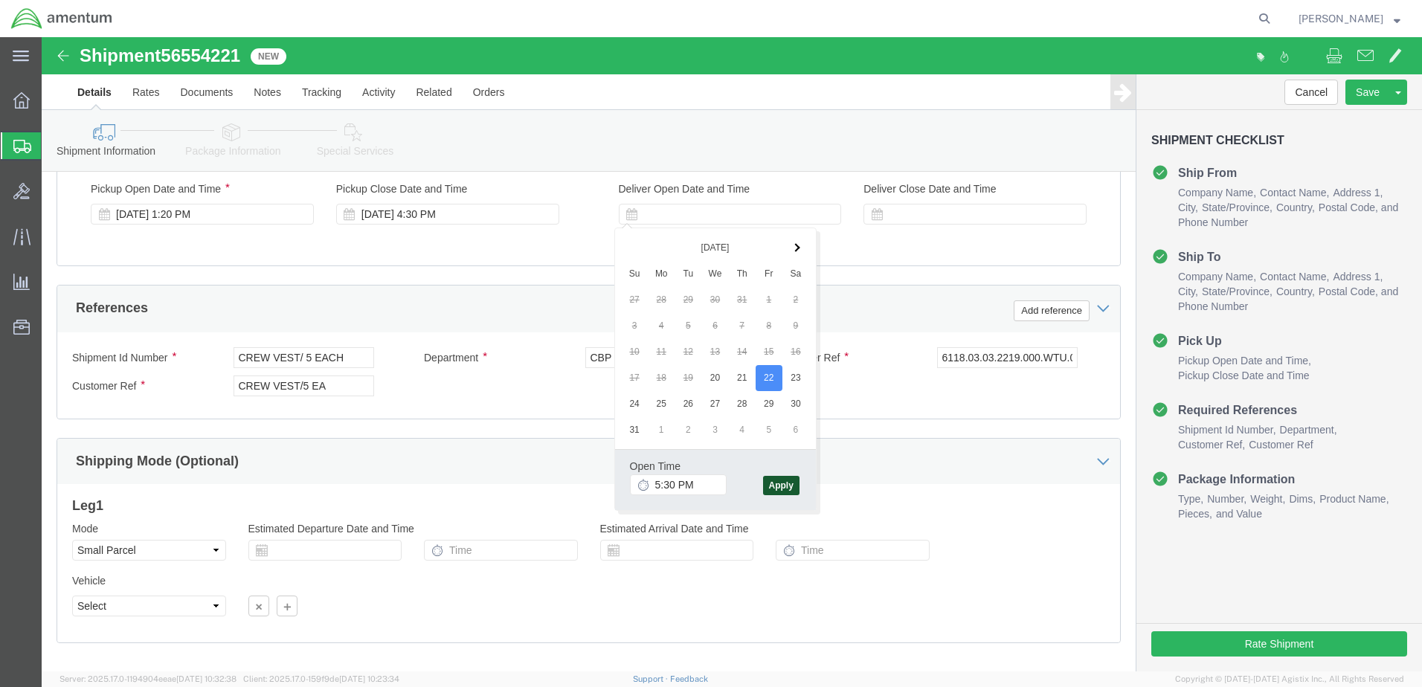
click button "Apply"
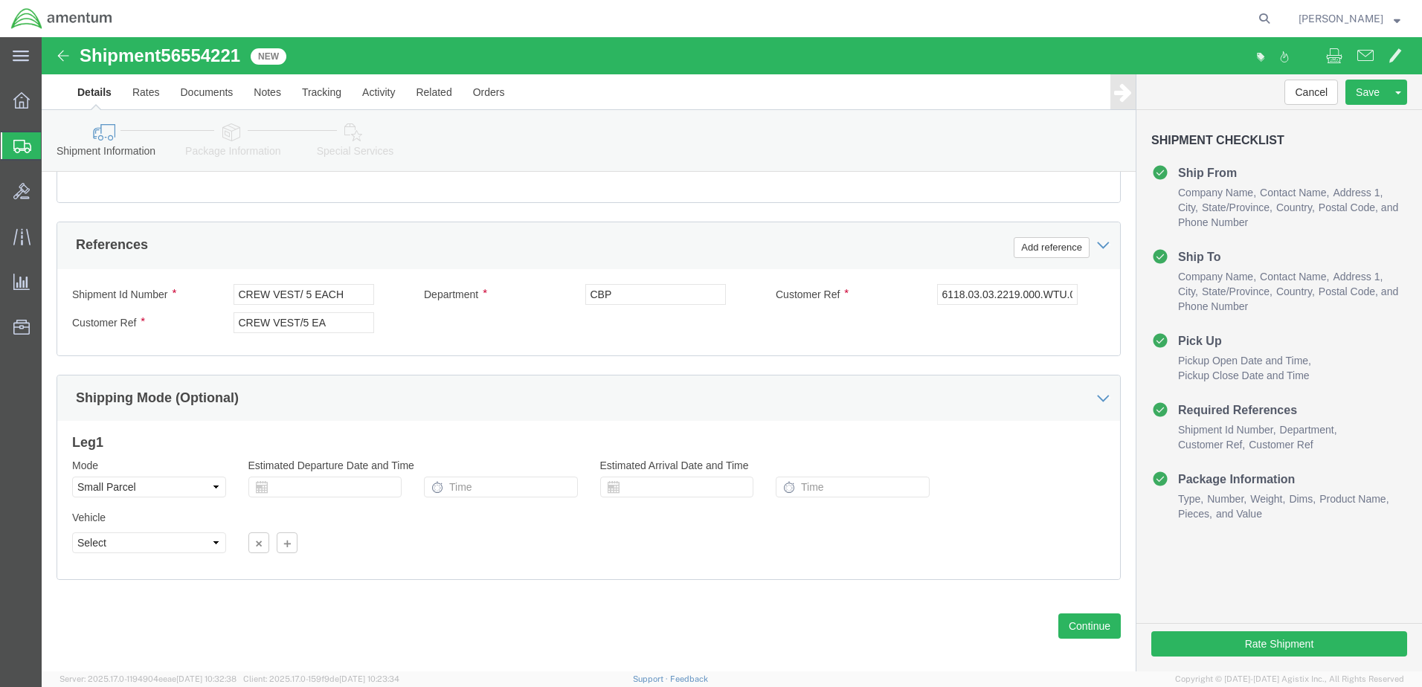
scroll to position [671, 0]
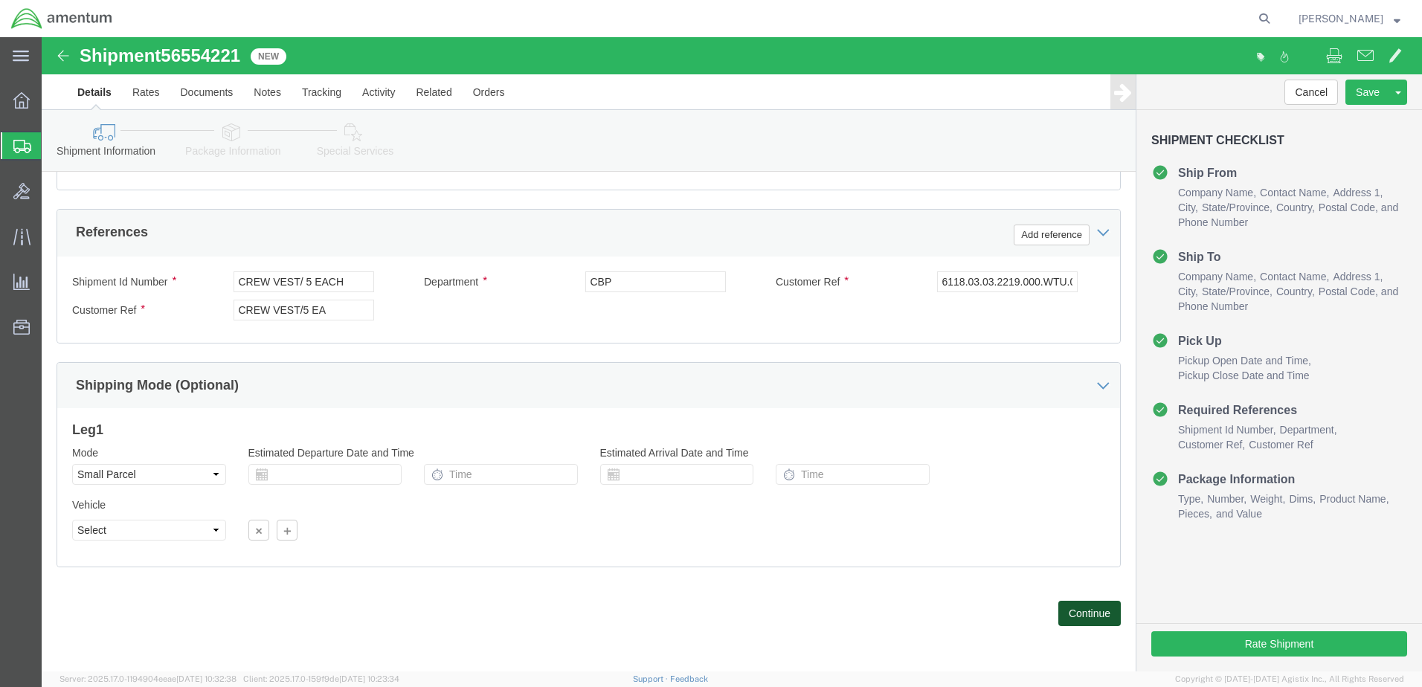
click button "Continue"
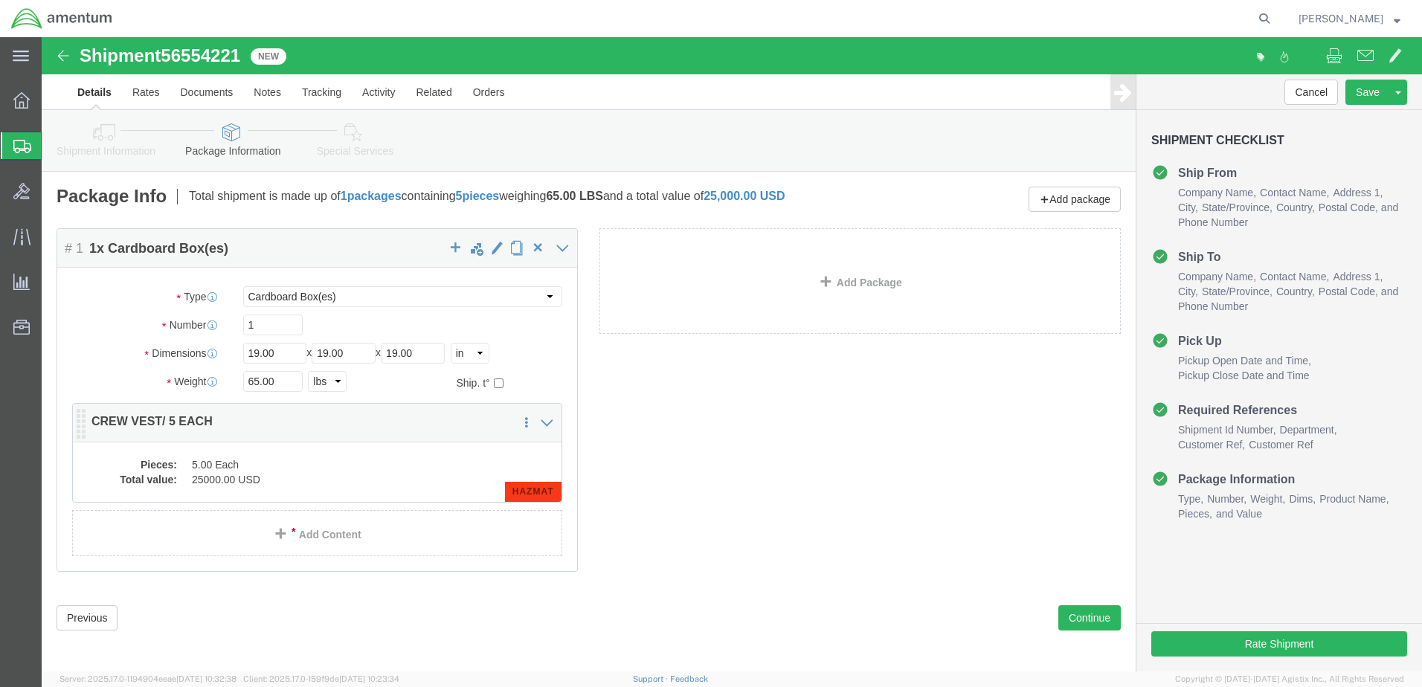
click dd "25000.00 USD"
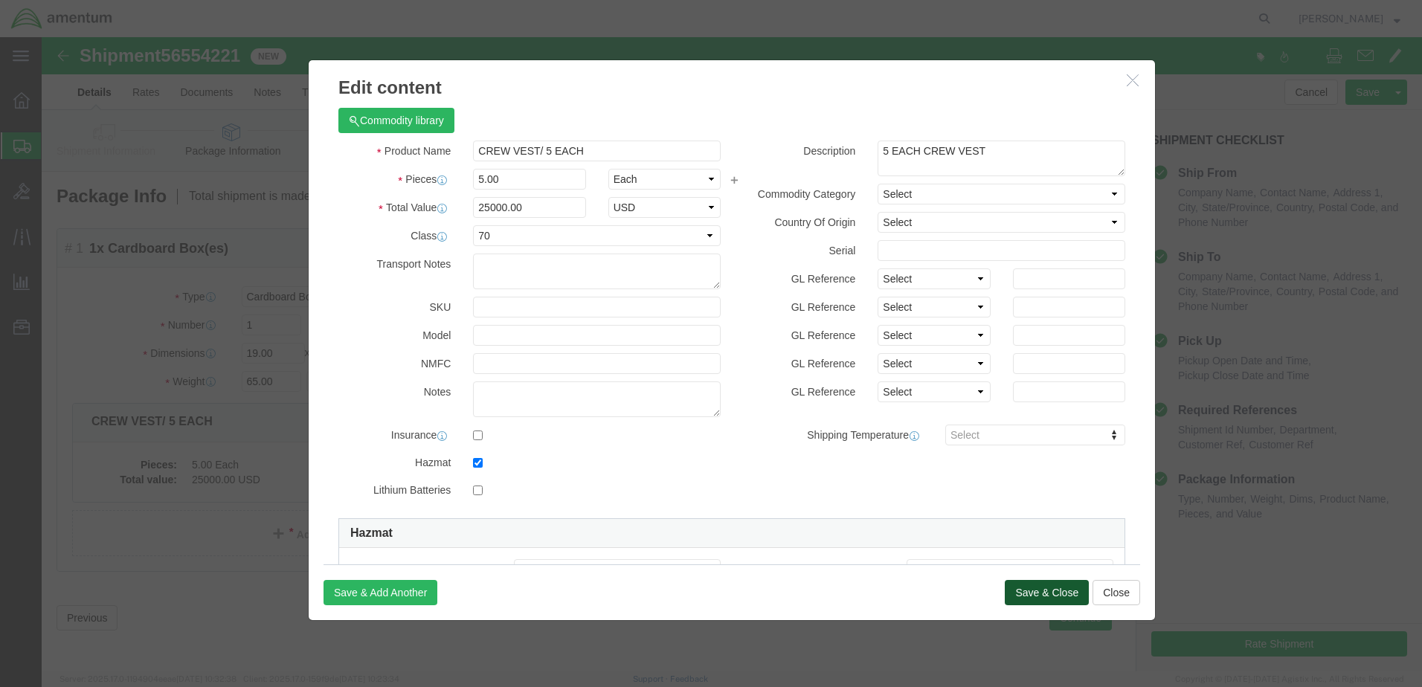
drag, startPoint x: 1003, startPoint y: 555, endPoint x: 928, endPoint y: 504, distance: 90.4
click button "Save & Close"
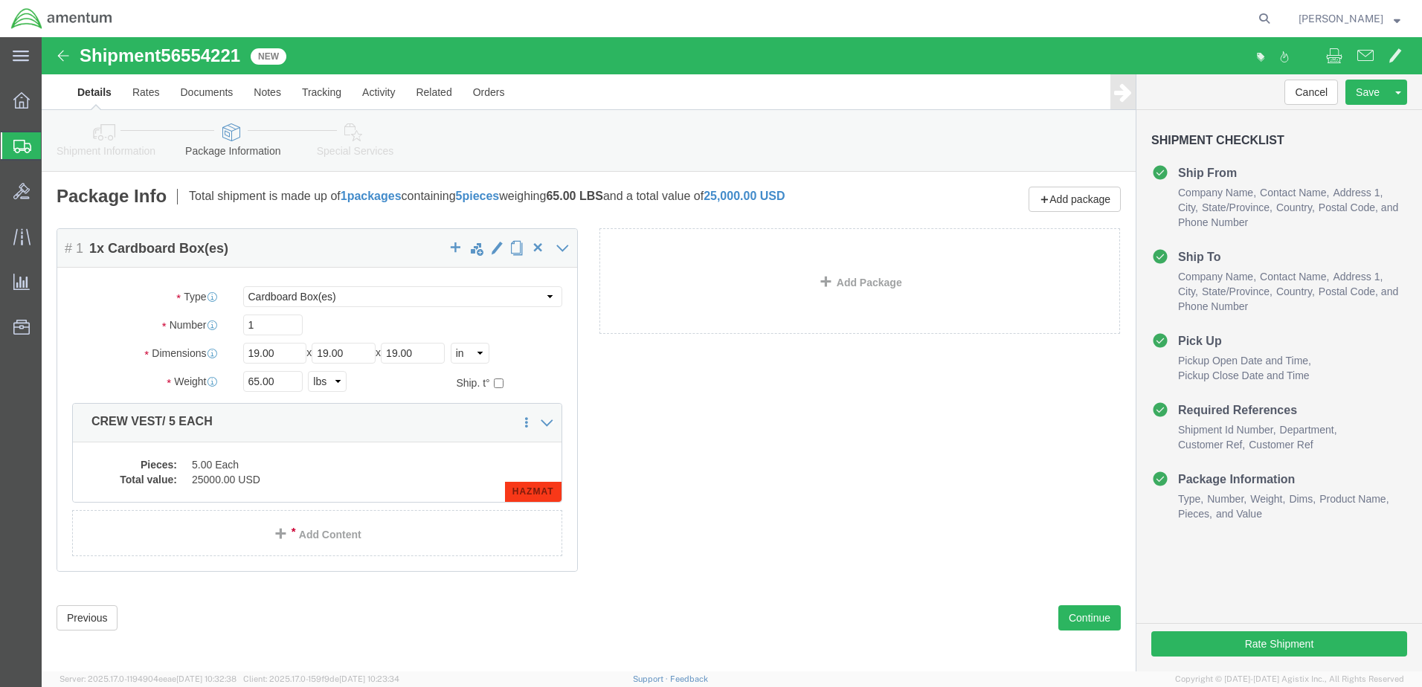
click icon
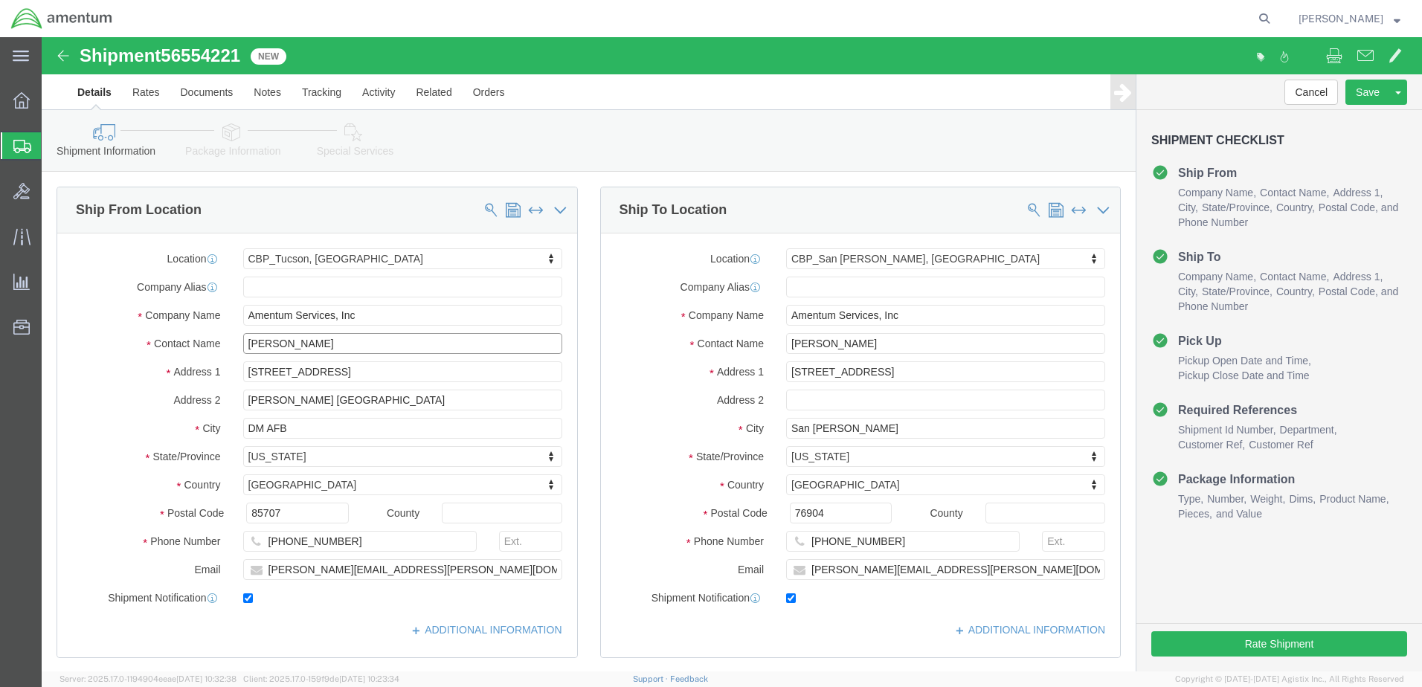
drag, startPoint x: 246, startPoint y: 308, endPoint x: 82, endPoint y: 308, distance: 164.4
click div "Contact Name [PERSON_NAME]"
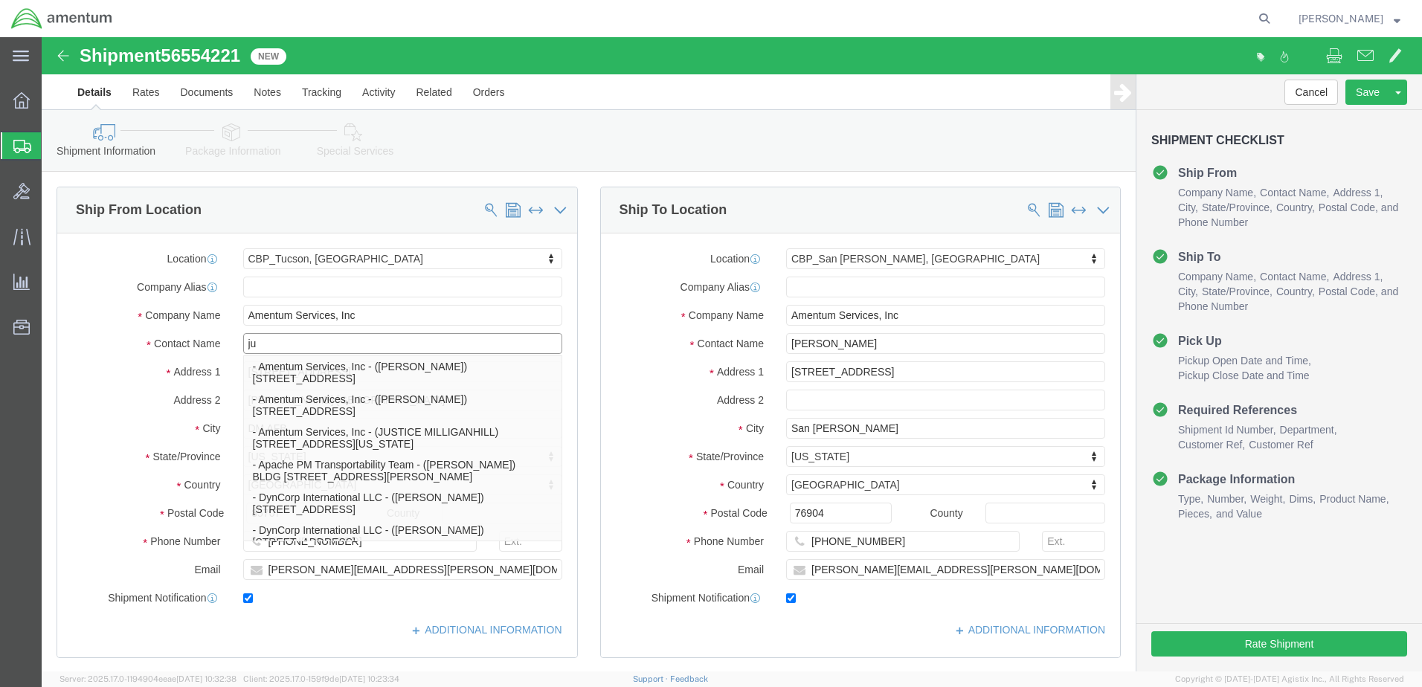
type input "[PERSON_NAME]"
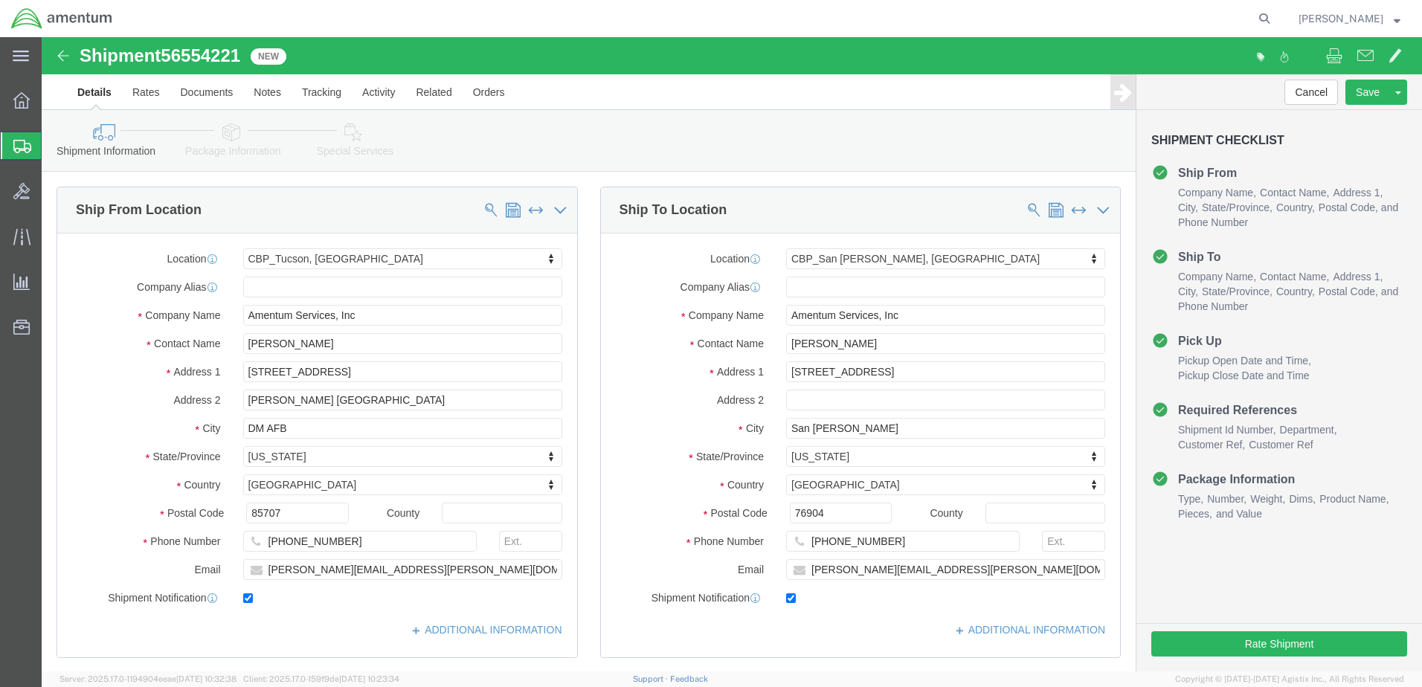
click label "Address 1"
drag, startPoint x: 295, startPoint y: 535, endPoint x: 179, endPoint y: 538, distance: 116.1
click div "[PERSON_NAME][EMAIL_ADDRESS][PERSON_NAME][DOMAIN_NAME]"
type input "[PERSON_NAME][EMAIL_ADDRESS][PERSON_NAME][DOMAIN_NAME]"
click input "[PHONE_NUMBER]"
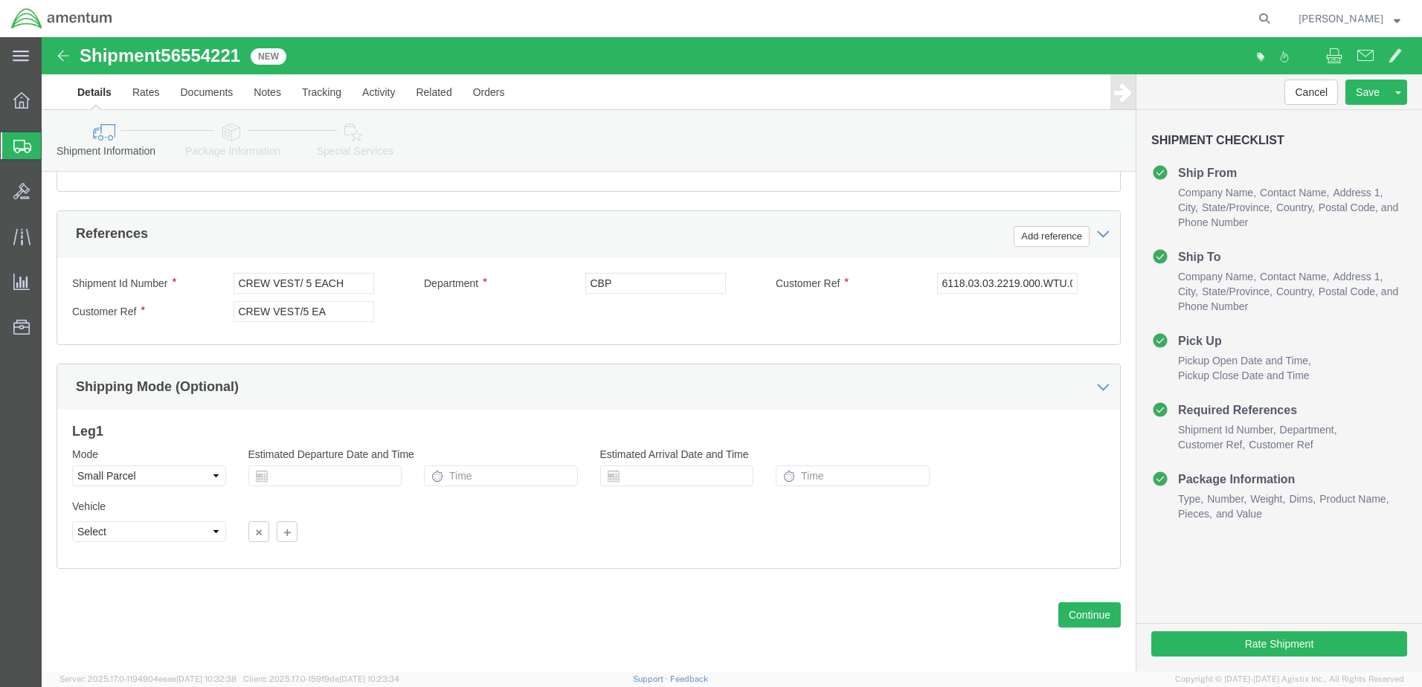
scroll to position [671, 0]
type input "[PHONE_NUMBER]"
click button "Continue"
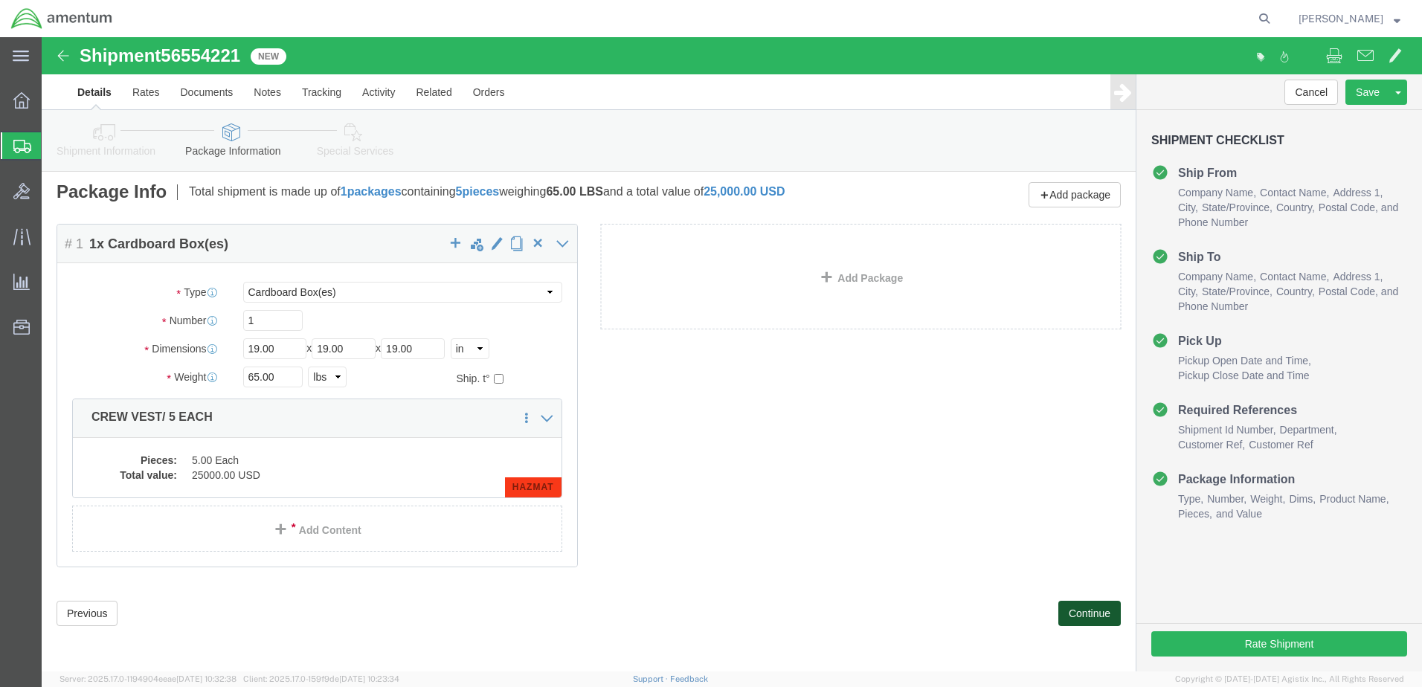
scroll to position [4, 0]
click button "Continue"
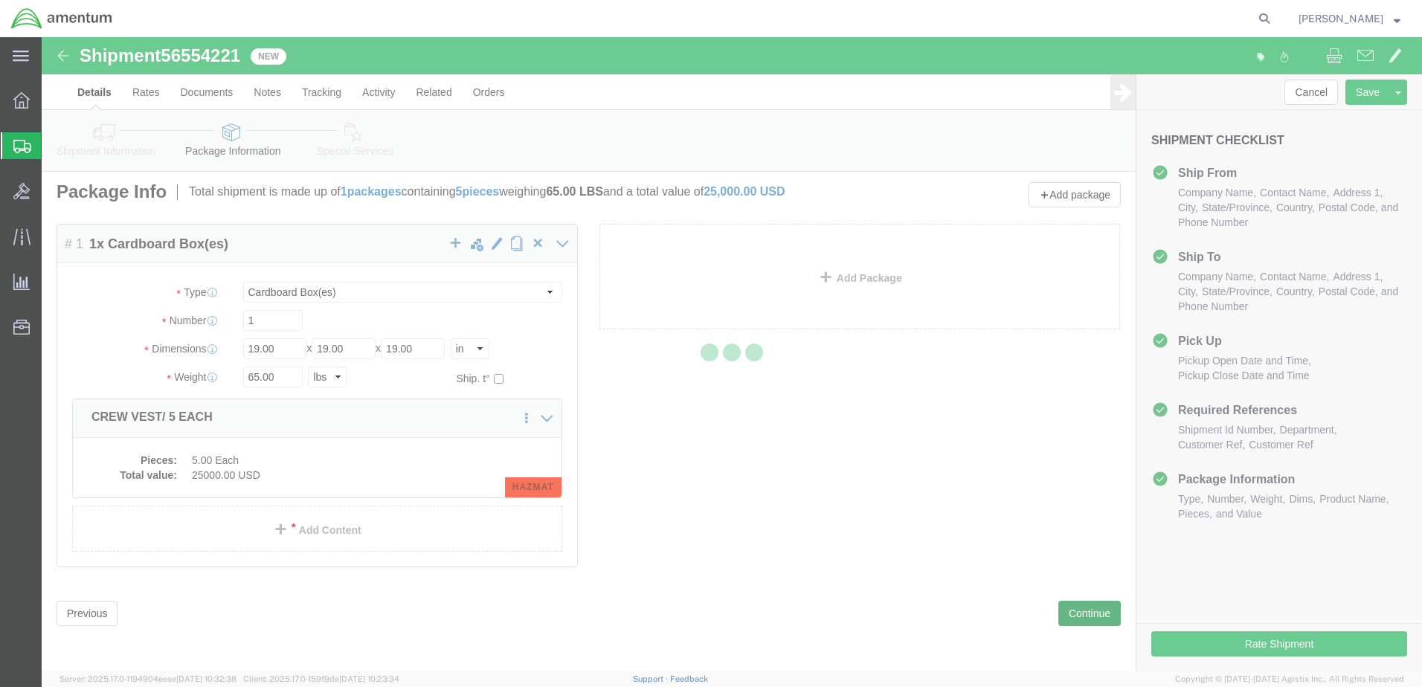
select select
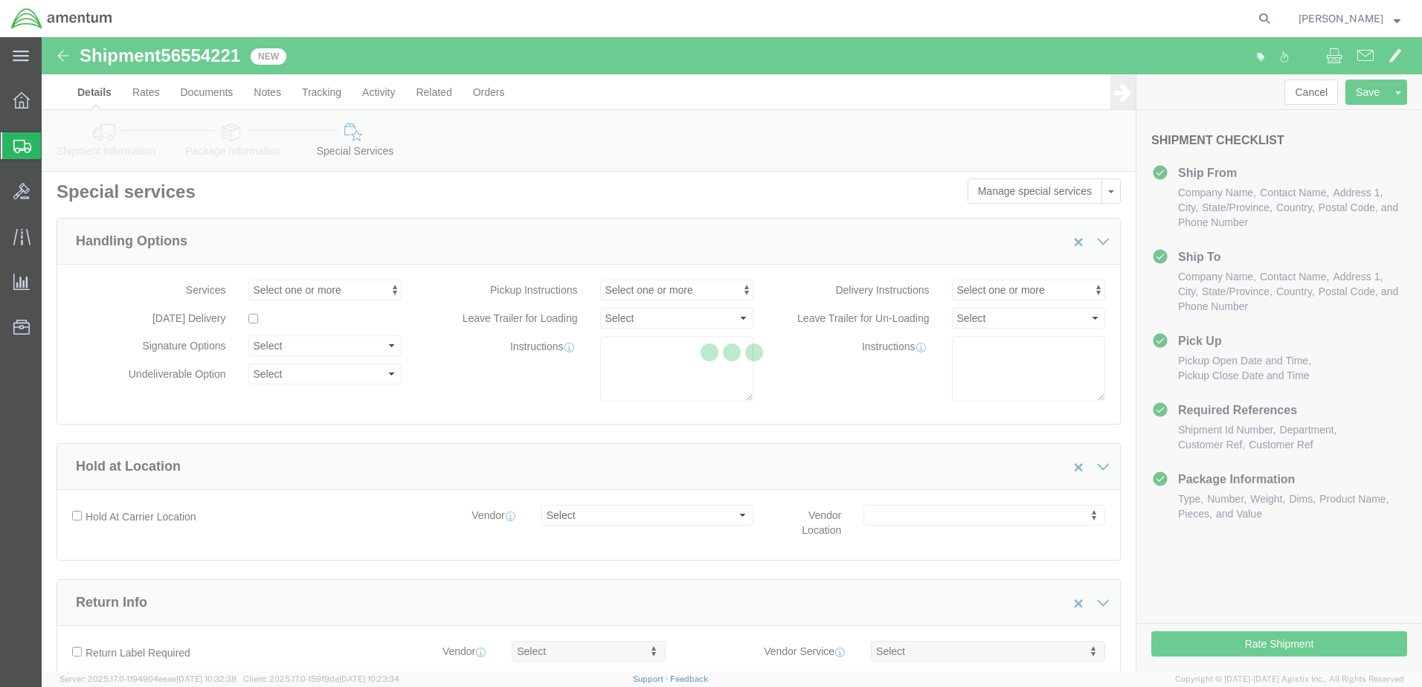
scroll to position [836, 0]
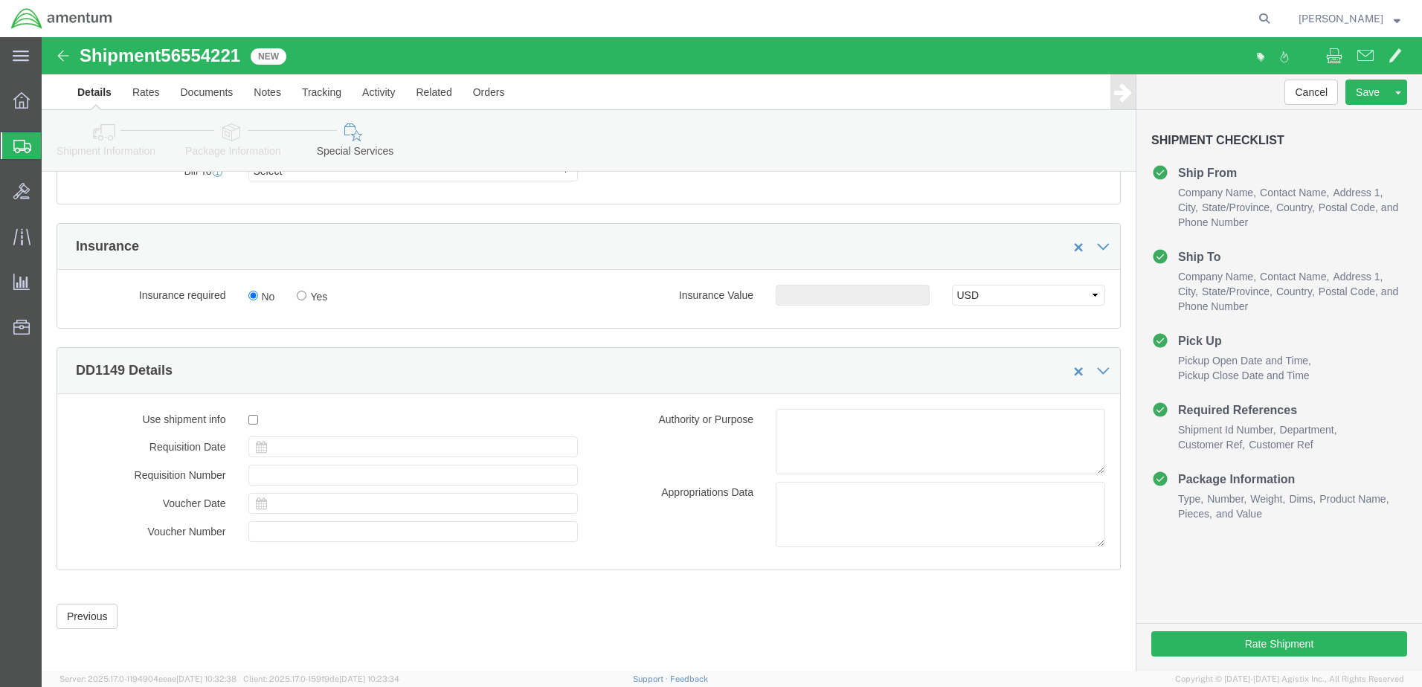
select select "DEPARTMENT"
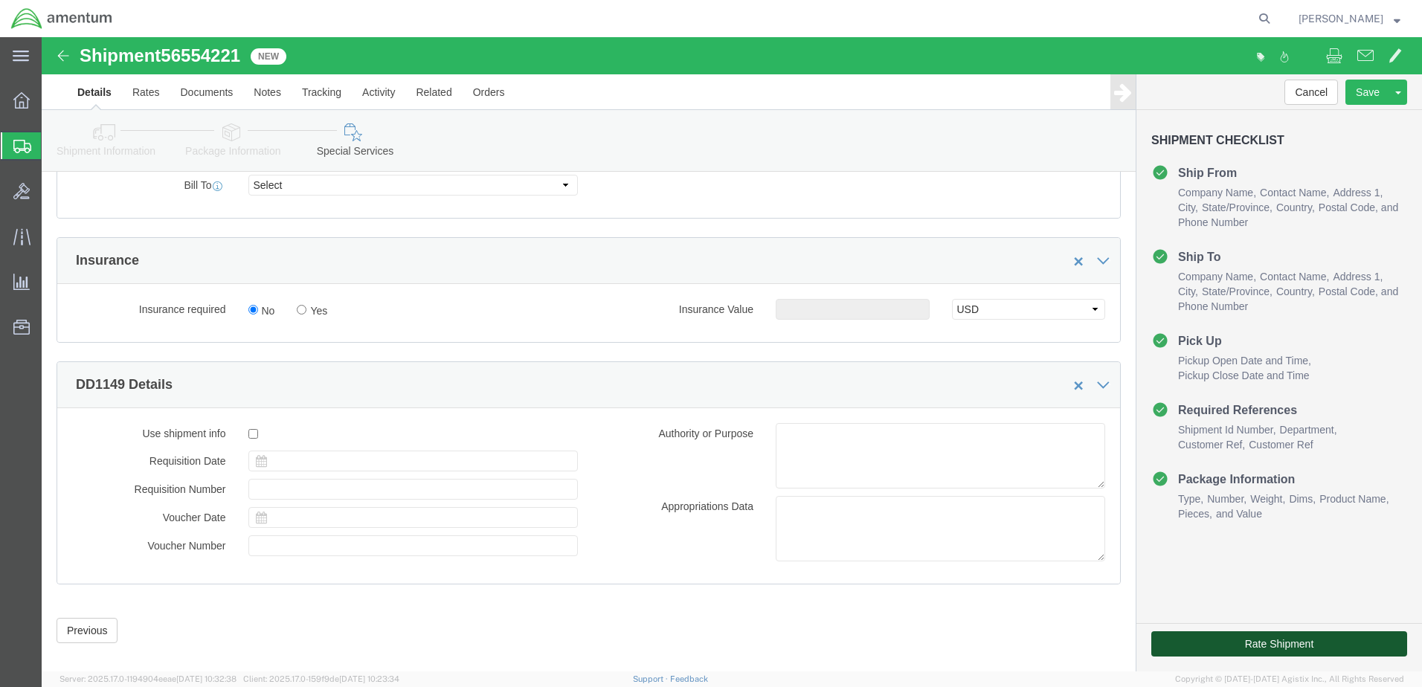
click button "Rate Shipment"
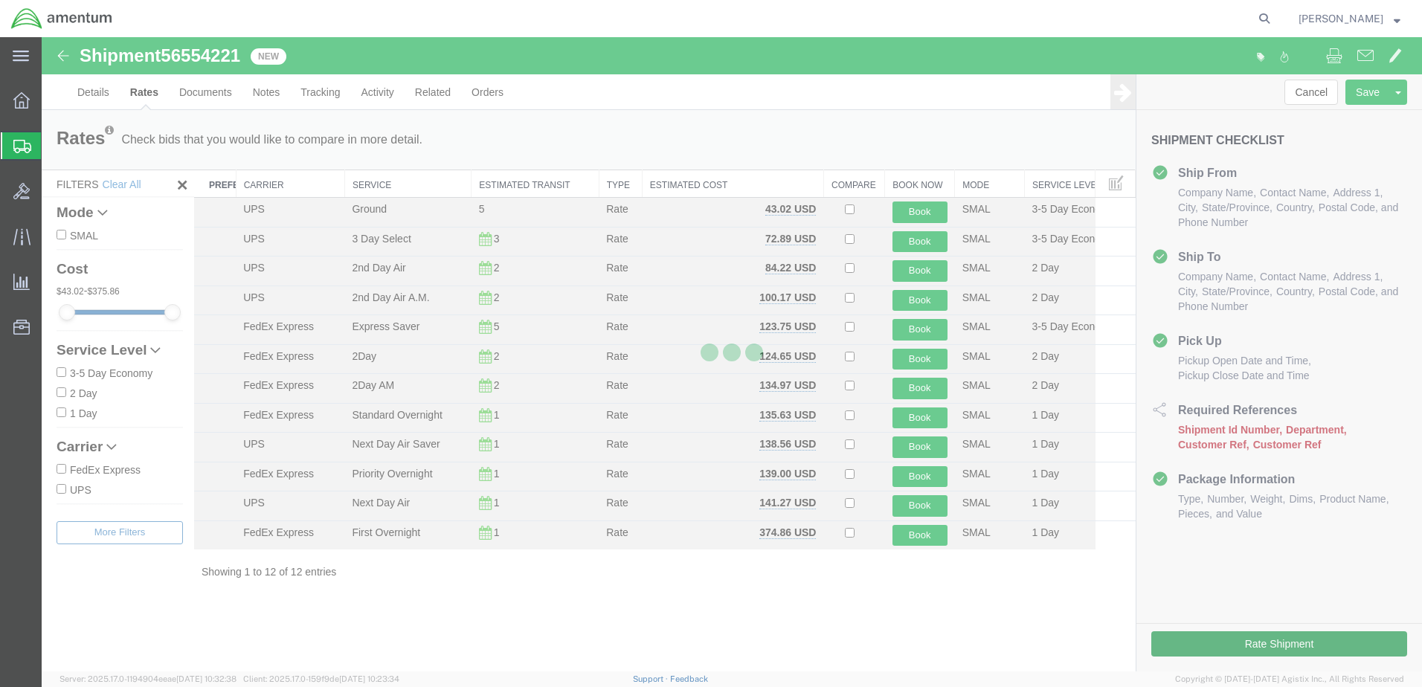
scroll to position [0, 0]
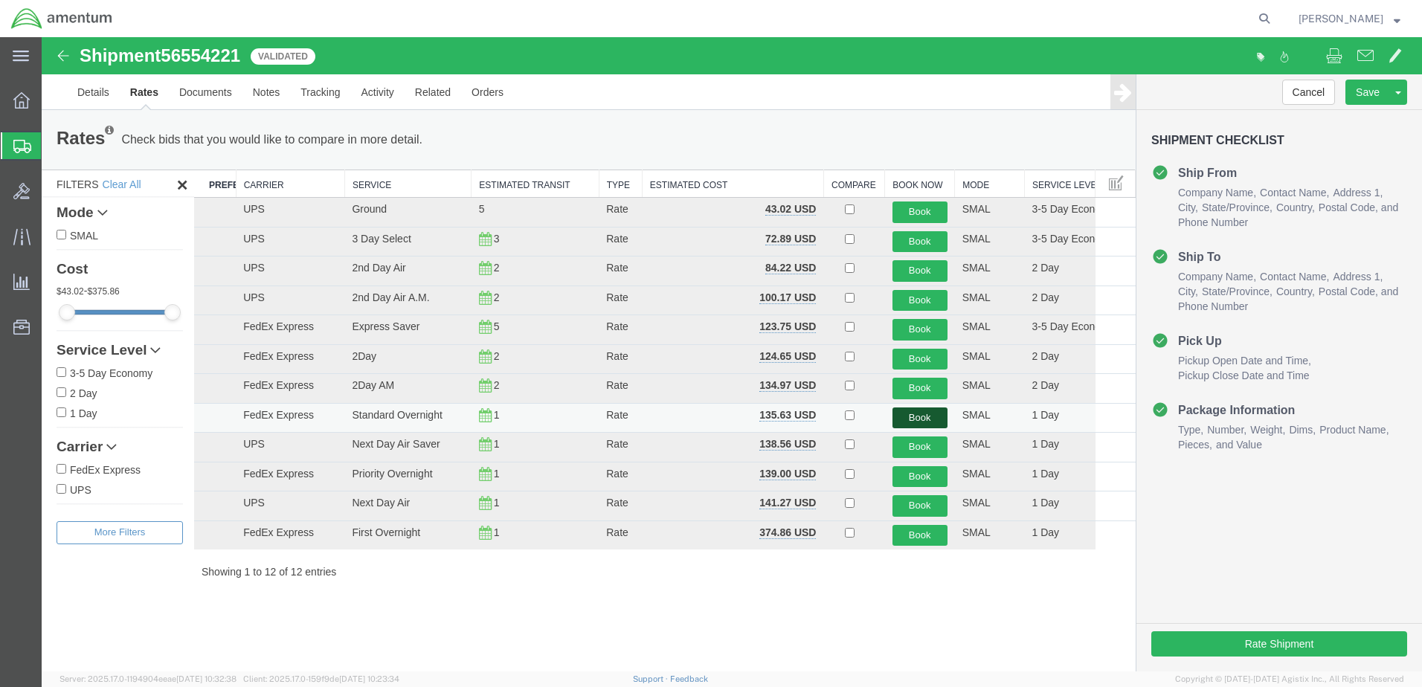
click at [921, 414] on button "Book" at bounding box center [919, 419] width 55 height 22
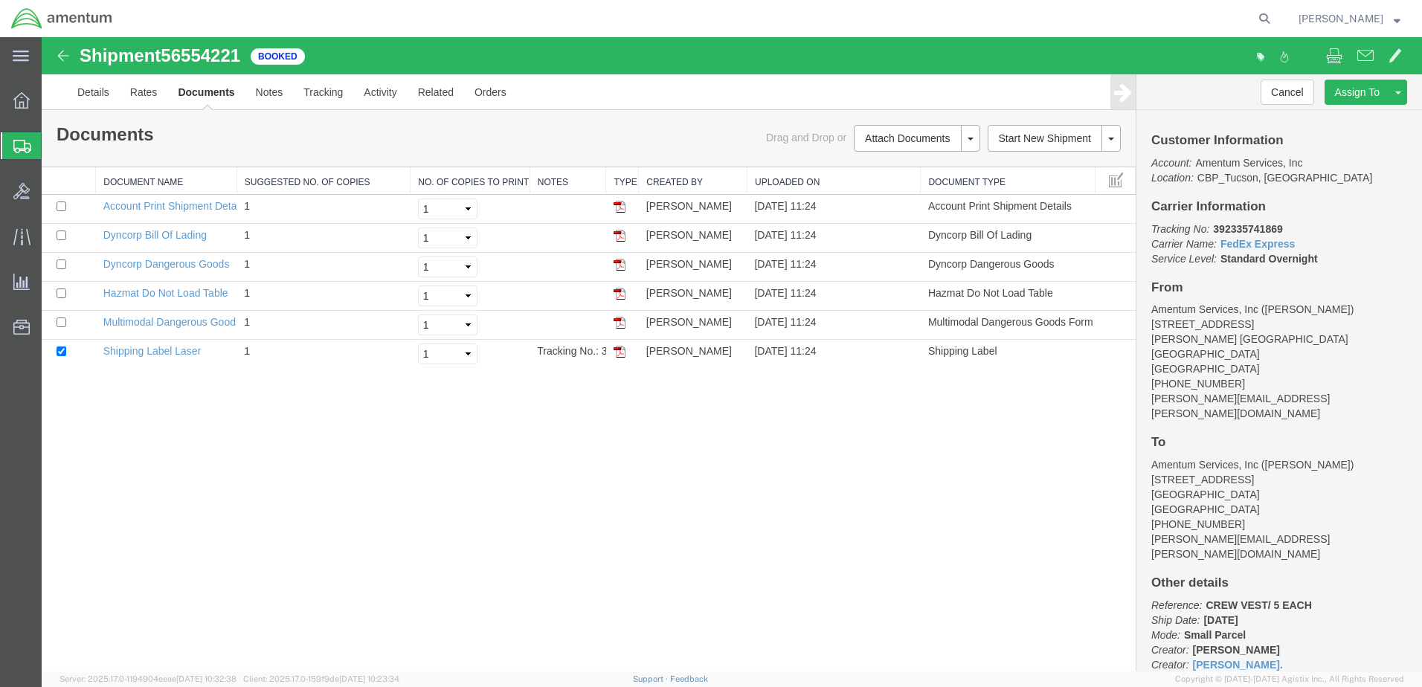
drag, startPoint x: 618, startPoint y: 351, endPoint x: 1059, endPoint y: 82, distance: 516.7
click at [618, 351] on img at bounding box center [620, 352] width 12 height 12
